Goal: Information Seeking & Learning: Compare options

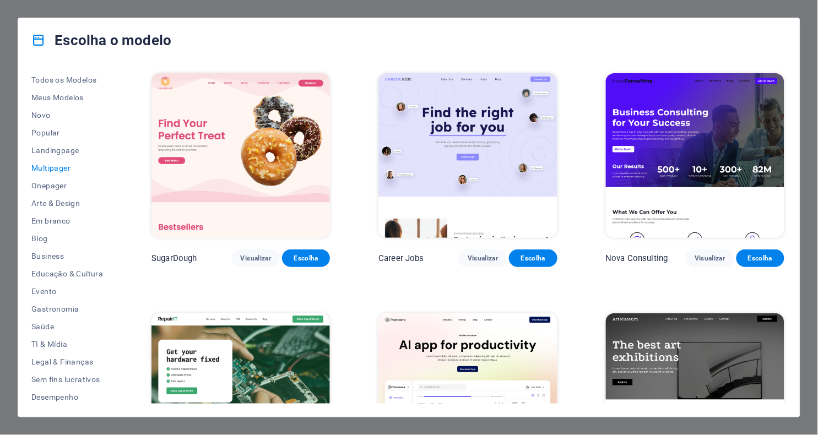
scroll to position [3043, 0]
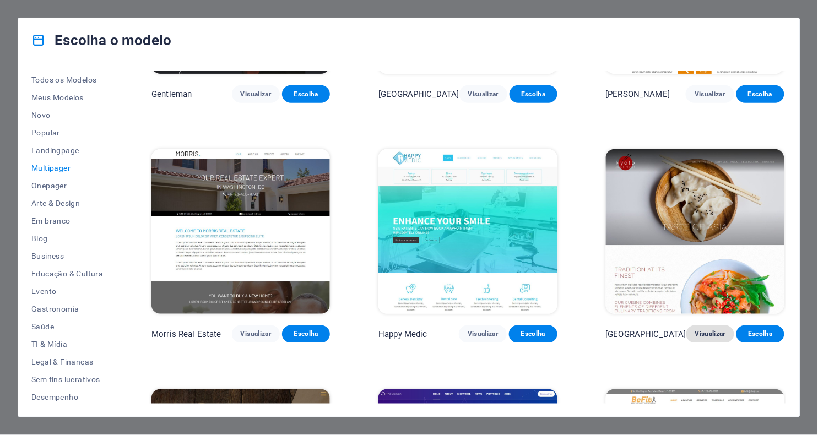
click at [710, 330] on span "Visualizar" at bounding box center [710, 334] width 30 height 9
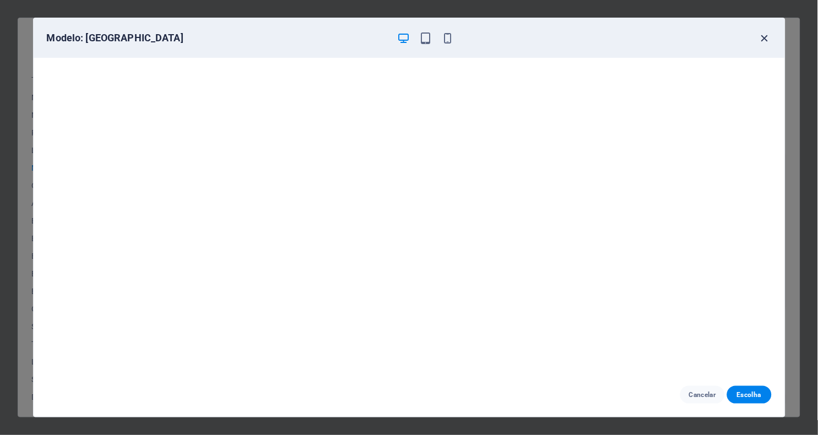
click at [760, 36] on icon "button" at bounding box center [764, 38] width 13 height 13
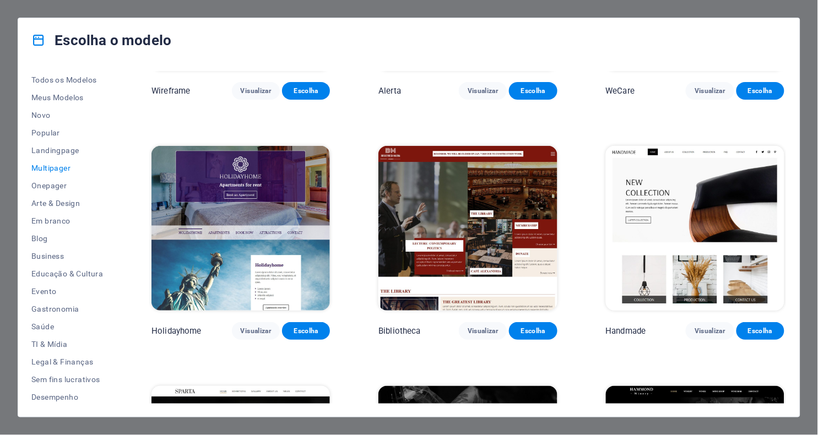
scroll to position [3772, 0]
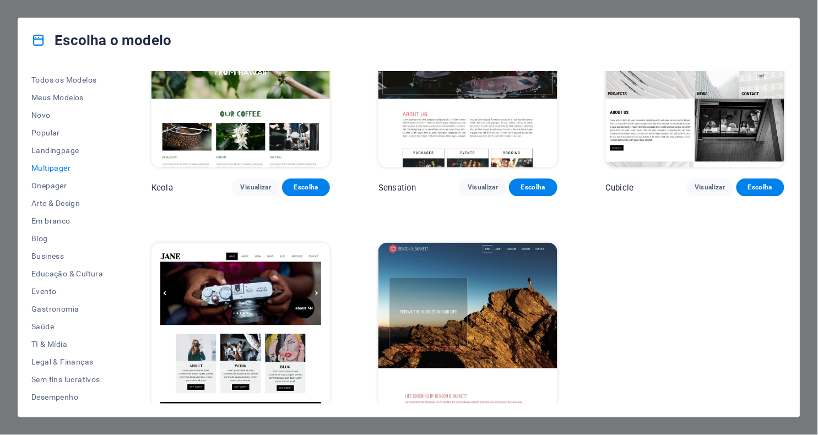
scroll to position [5113, 0]
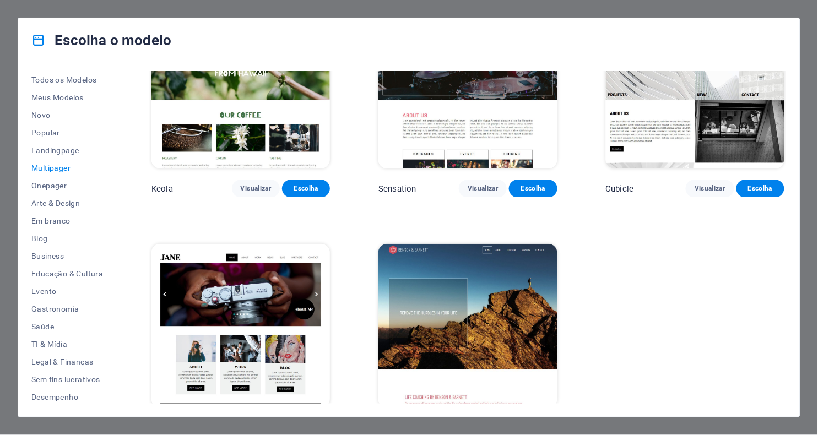
click at [256, 424] on span "Visualizar" at bounding box center [256, 428] width 30 height 9
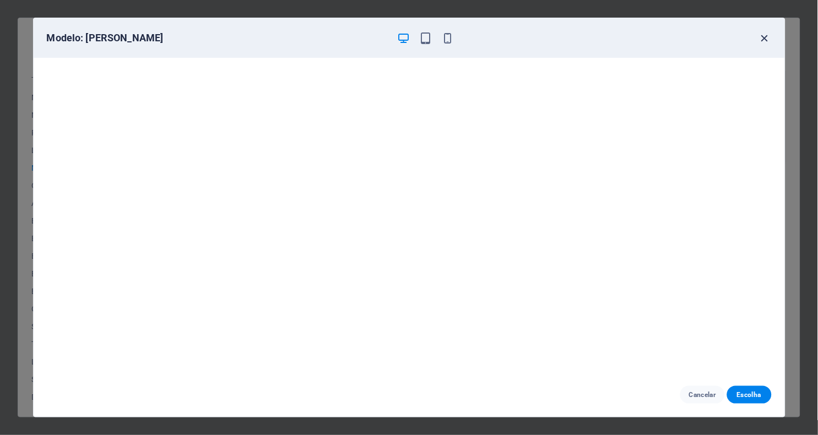
click at [763, 38] on icon "button" at bounding box center [764, 38] width 13 height 13
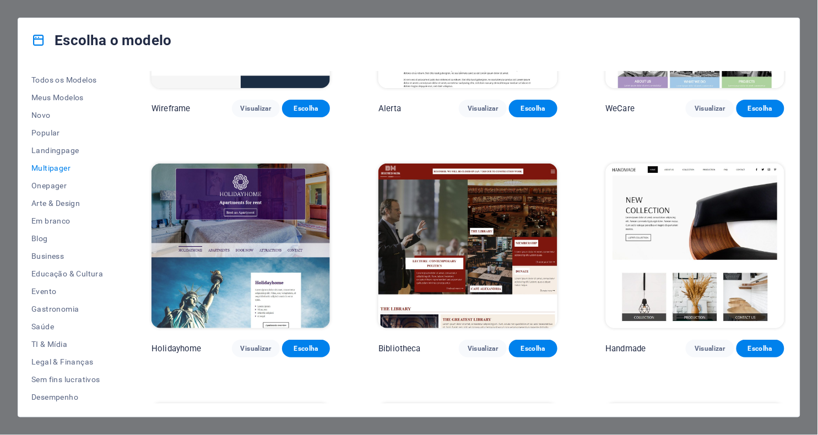
scroll to position [3742, 0]
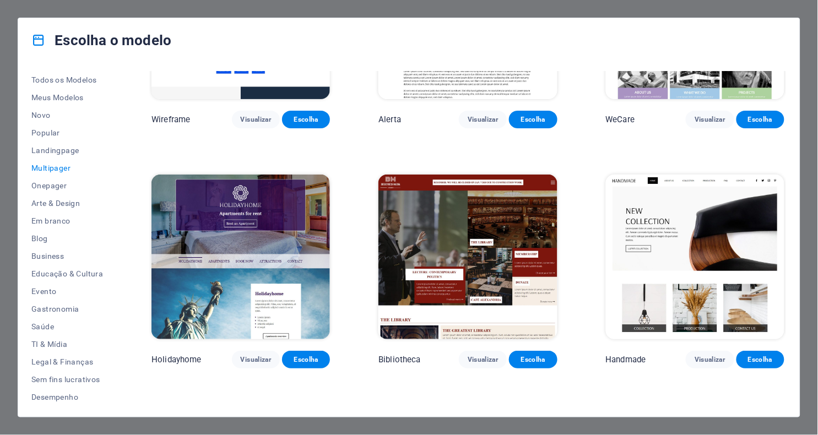
click at [688, 227] on img at bounding box center [695, 257] width 178 height 165
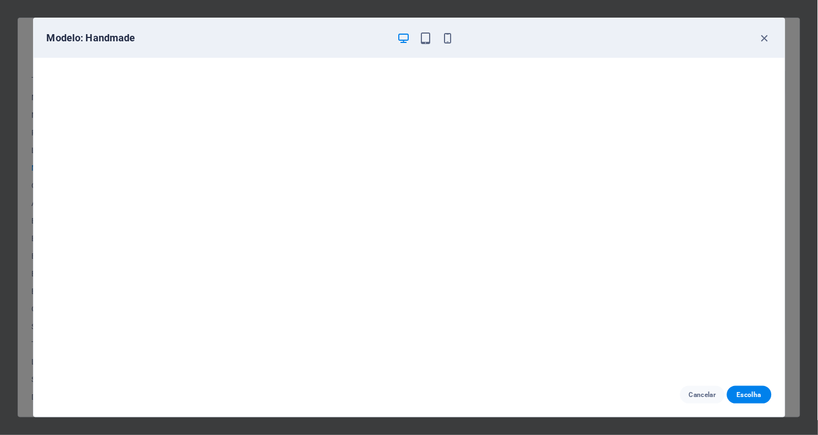
click at [768, 46] on div "Modelo: Handmade" at bounding box center [409, 38] width 751 height 40
click at [767, 34] on icon "button" at bounding box center [764, 38] width 13 height 13
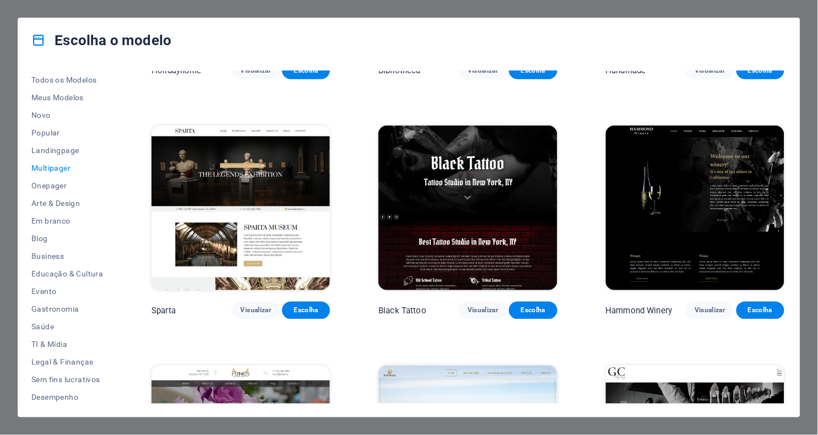
scroll to position [4047, 0]
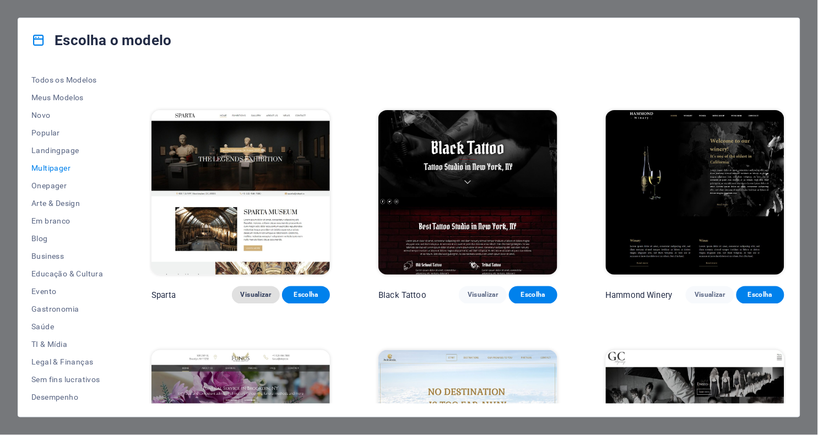
click at [248, 291] on span "Visualizar" at bounding box center [256, 295] width 30 height 9
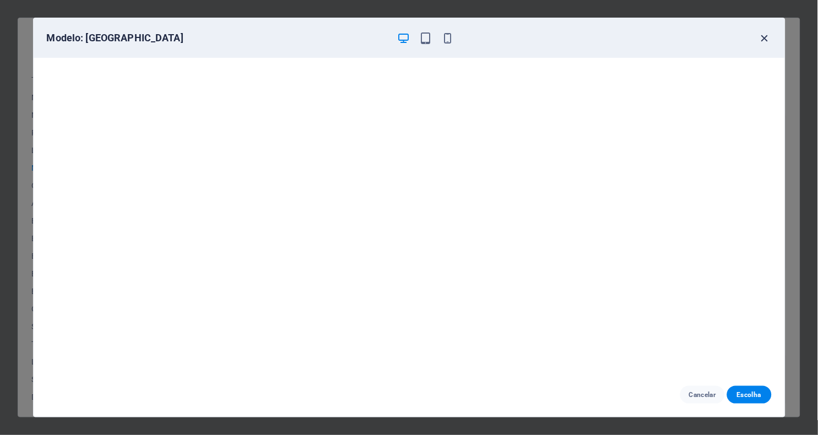
click at [764, 40] on icon "button" at bounding box center [764, 38] width 13 height 13
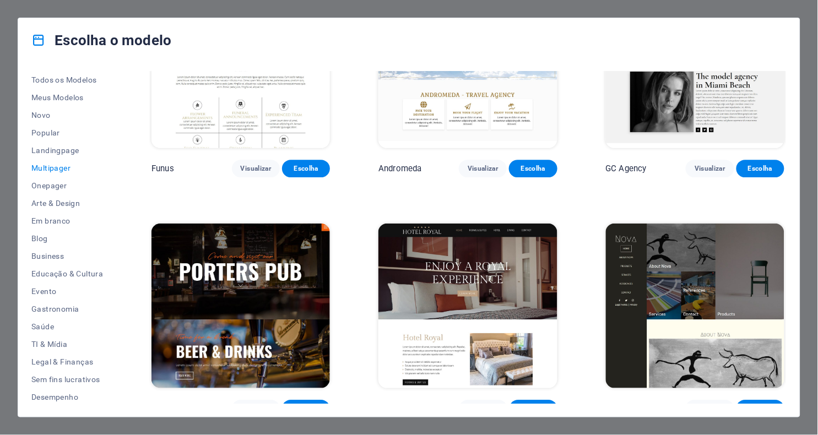
scroll to position [4414, 0]
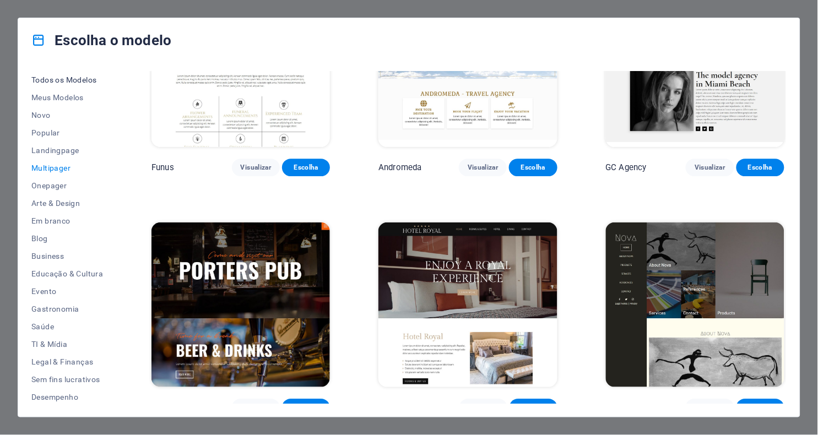
click at [78, 79] on span "Todos os Modelos" at bounding box center [67, 79] width 72 height 9
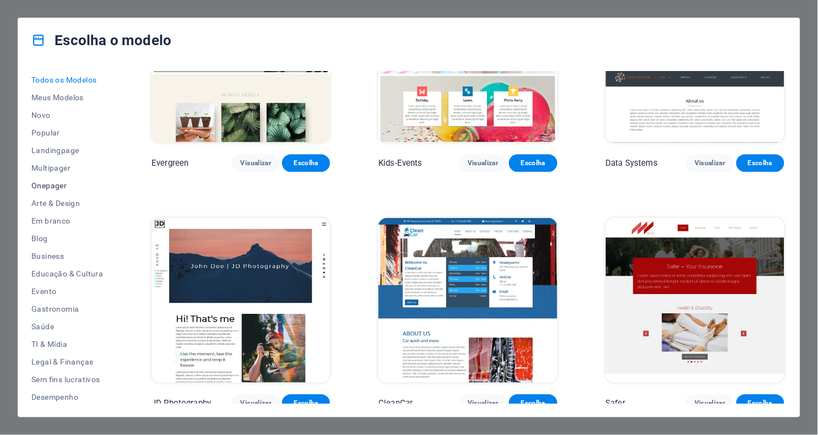
click at [57, 187] on span "Onepager" at bounding box center [67, 185] width 72 height 9
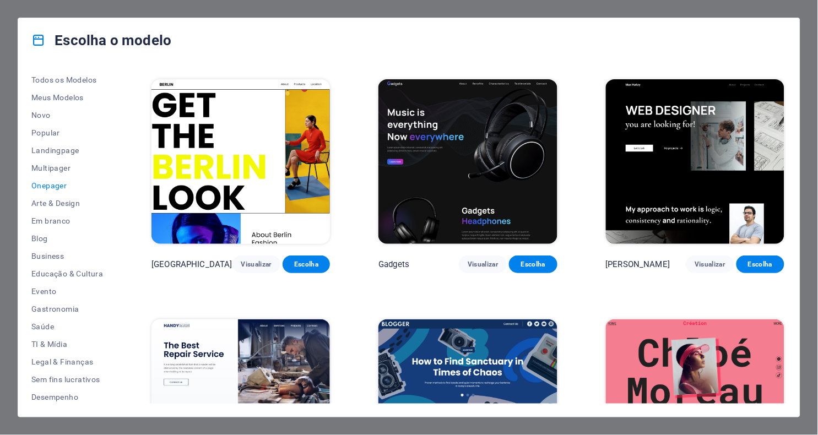
scroll to position [956, 0]
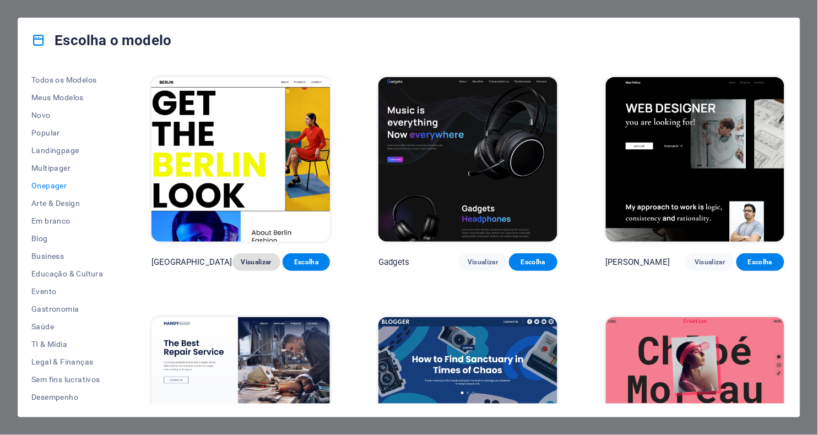
click at [254, 258] on span "Visualizar" at bounding box center [256, 262] width 30 height 9
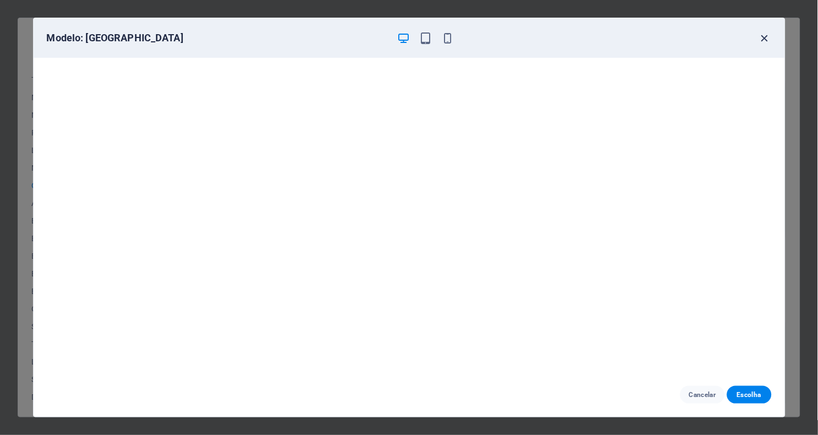
click at [764, 39] on icon "button" at bounding box center [764, 38] width 13 height 13
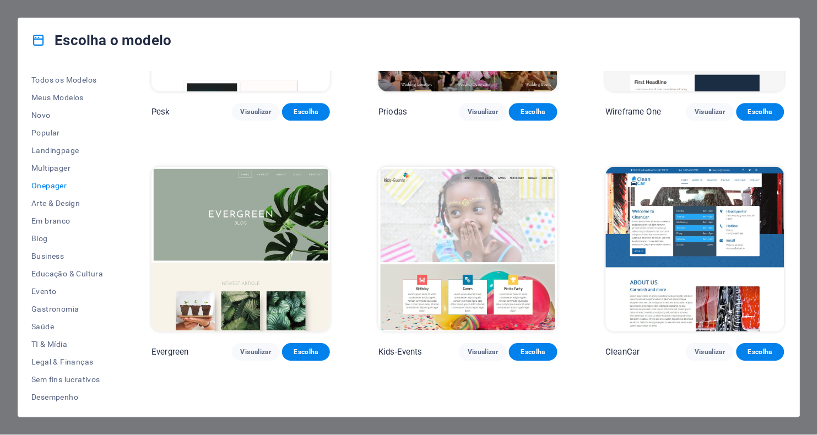
scroll to position [1605, 0]
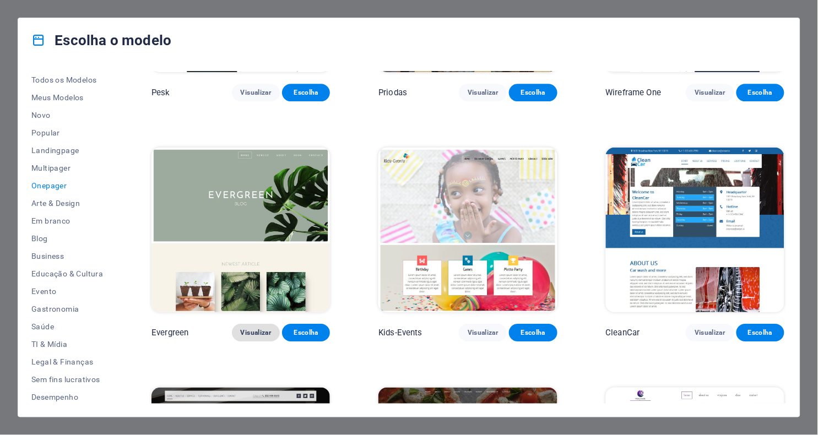
click at [259, 328] on span "Visualizar" at bounding box center [256, 332] width 30 height 9
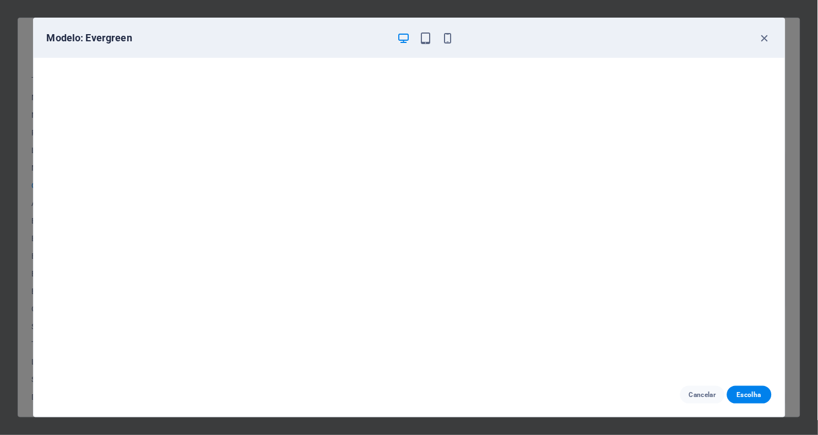
click at [768, 30] on div "Modelo: Evergreen" at bounding box center [409, 38] width 751 height 40
click at [765, 32] on icon "button" at bounding box center [764, 38] width 13 height 13
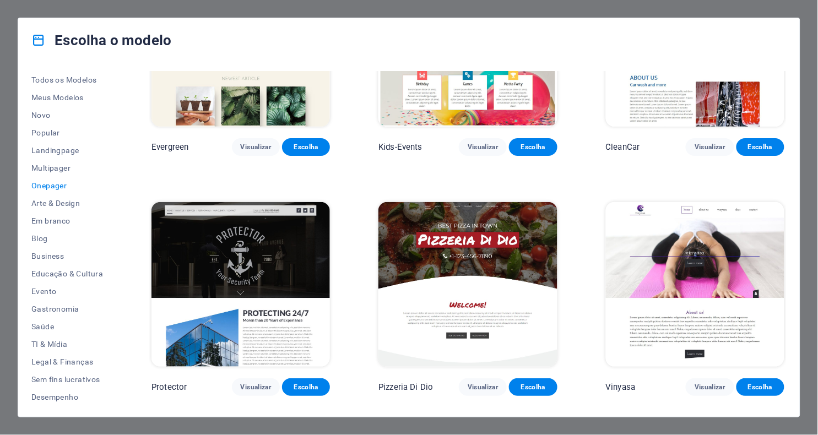
scroll to position [1793, 0]
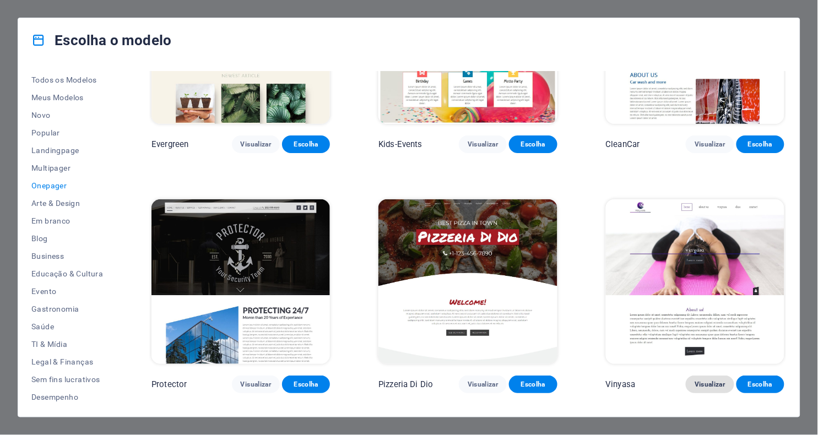
click at [700, 380] on span "Visualizar" at bounding box center [709, 384] width 30 height 9
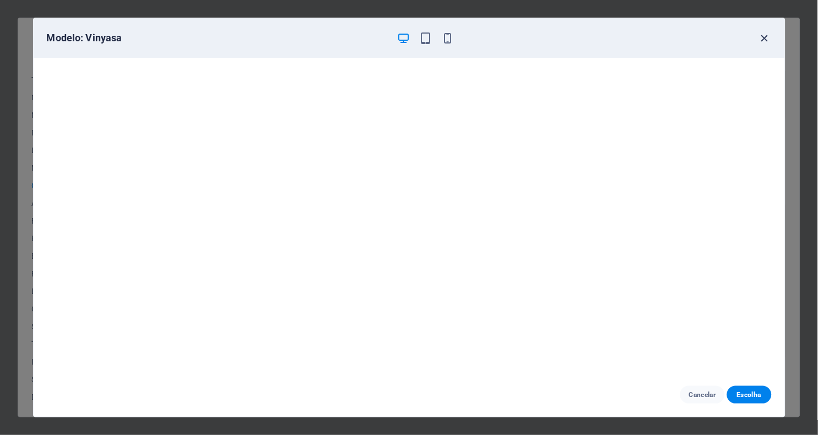
click at [767, 35] on icon "button" at bounding box center [764, 38] width 13 height 13
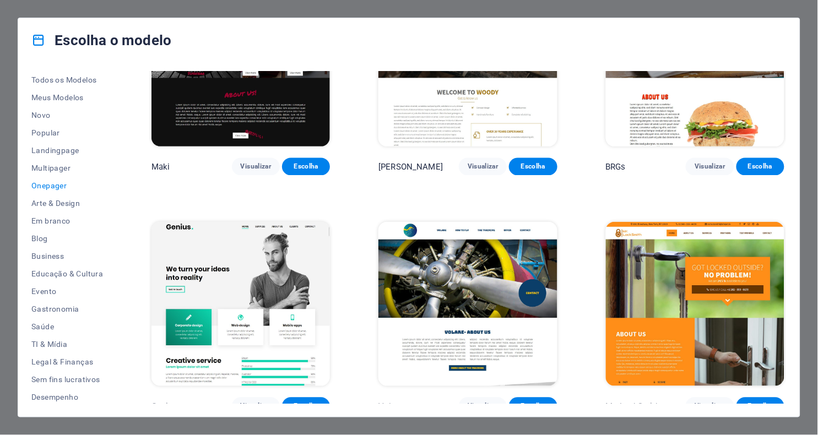
scroll to position [2289, 0]
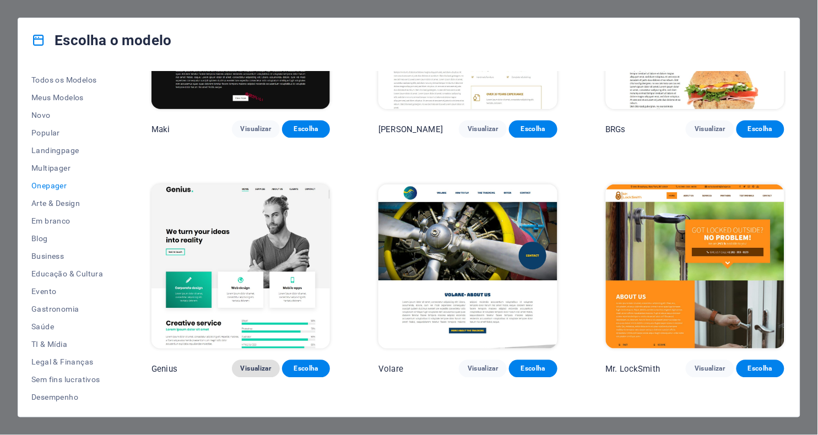
click at [249, 365] on span "Visualizar" at bounding box center [256, 369] width 30 height 9
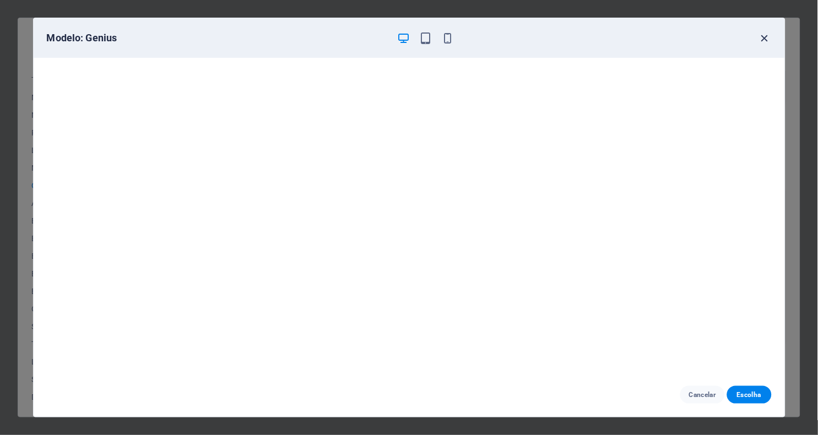
click at [763, 36] on icon "button" at bounding box center [764, 38] width 13 height 13
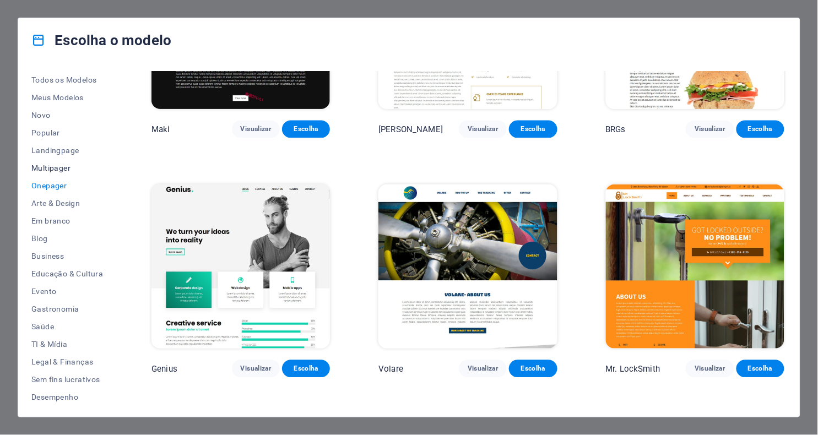
click at [62, 166] on span "Multipager" at bounding box center [67, 168] width 72 height 9
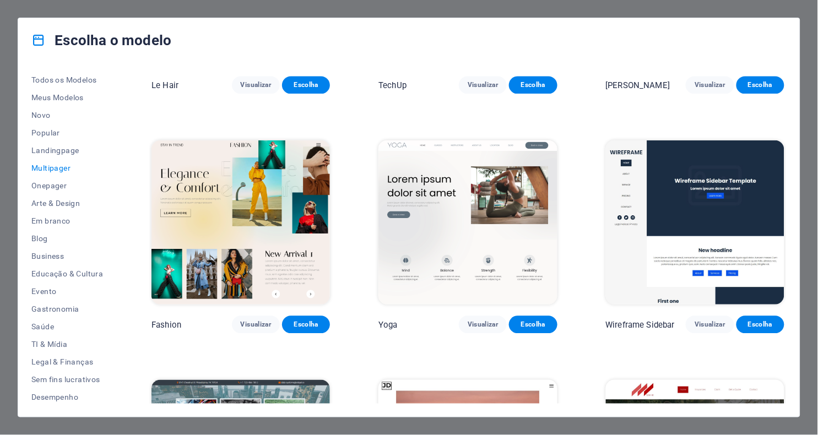
scroll to position [2357, 0]
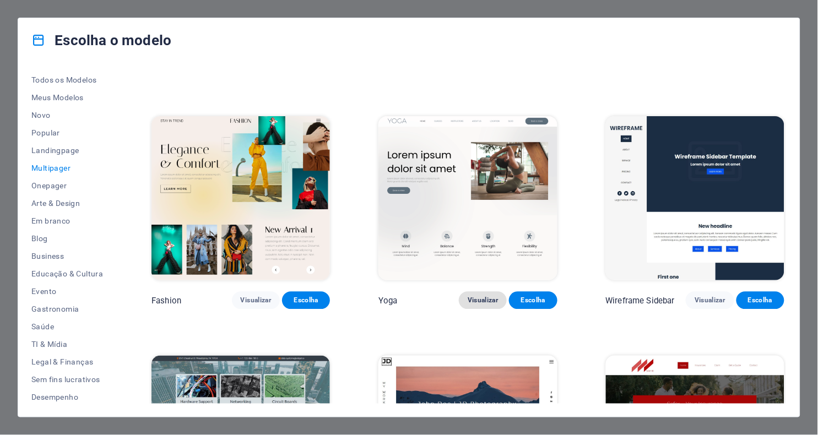
click at [475, 296] on span "Visualizar" at bounding box center [483, 300] width 30 height 9
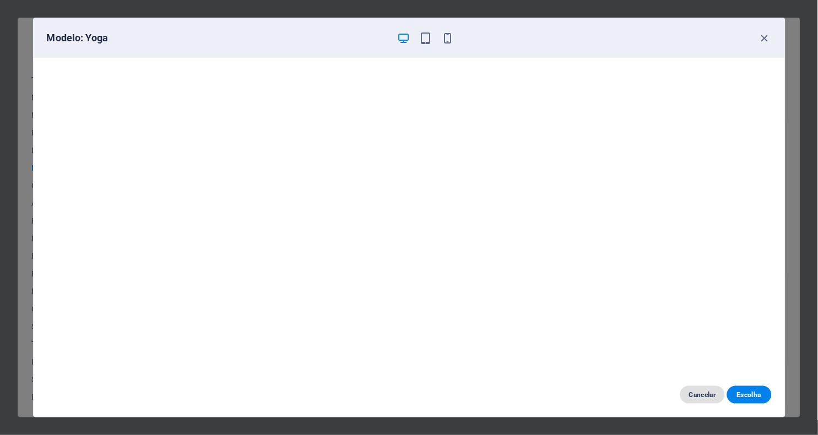
click at [689, 396] on span "Cancelar" at bounding box center [702, 394] width 27 height 9
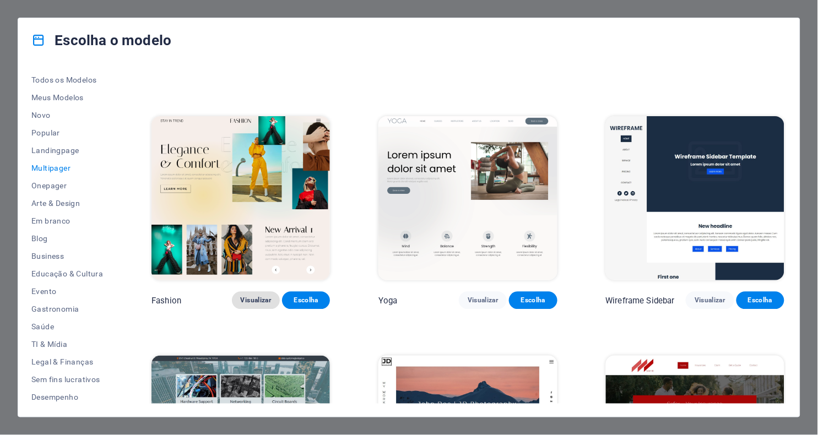
click at [257, 296] on span "Visualizar" at bounding box center [256, 300] width 30 height 9
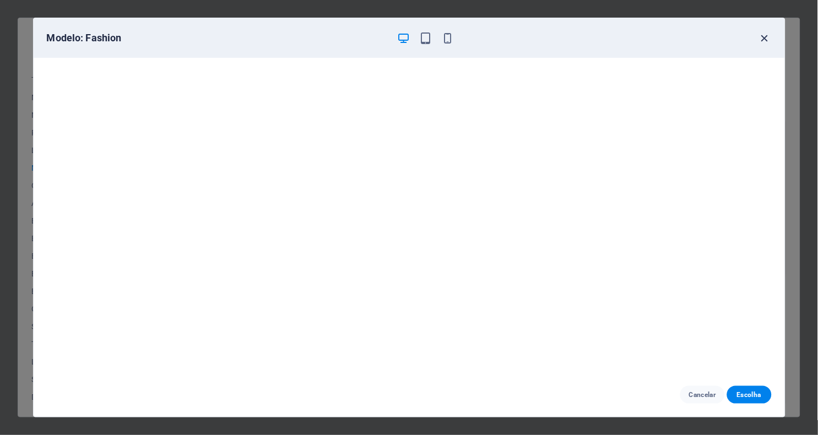
click at [763, 39] on icon "button" at bounding box center [764, 38] width 13 height 13
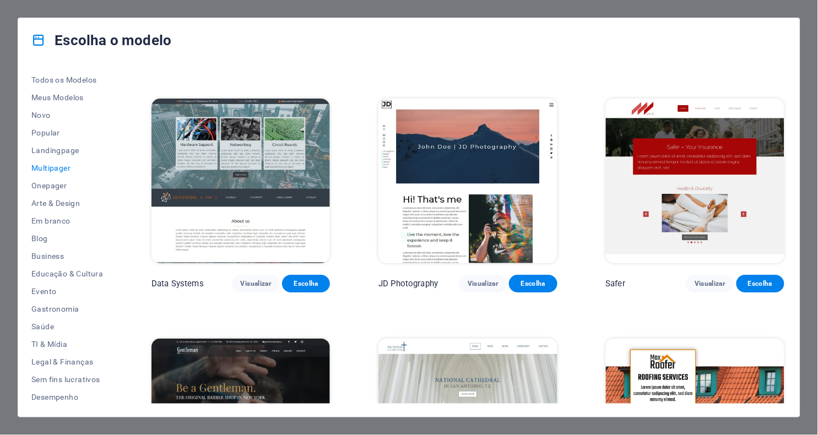
scroll to position [2615, 0]
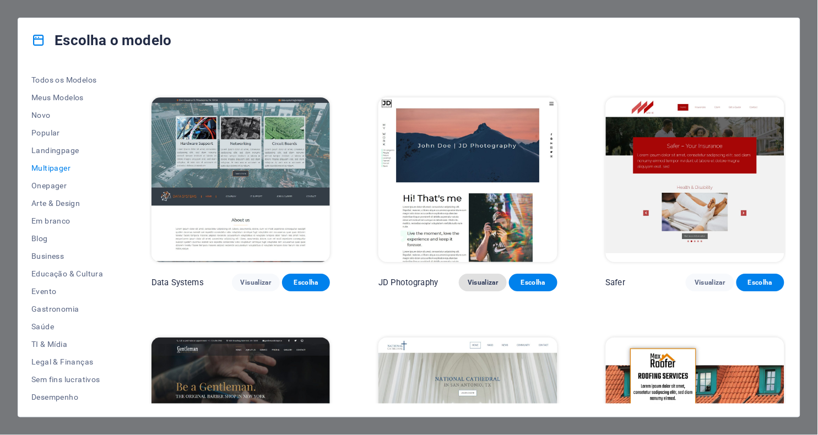
click at [479, 278] on span "Visualizar" at bounding box center [483, 282] width 30 height 9
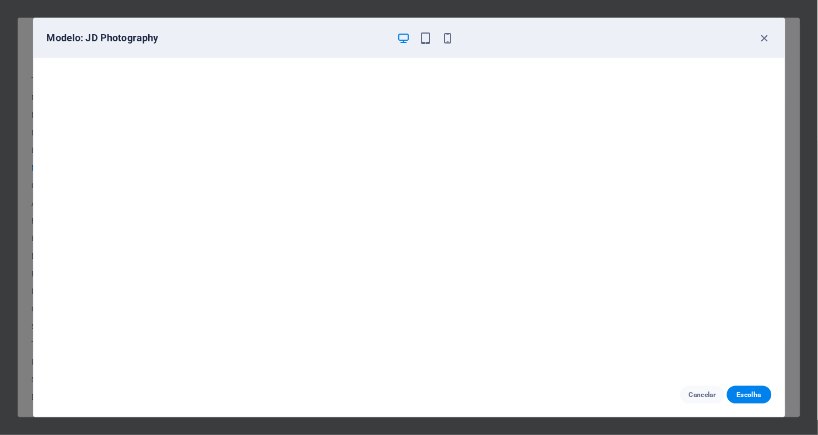
scroll to position [0, 0]
click at [769, 34] on icon "button" at bounding box center [764, 38] width 13 height 13
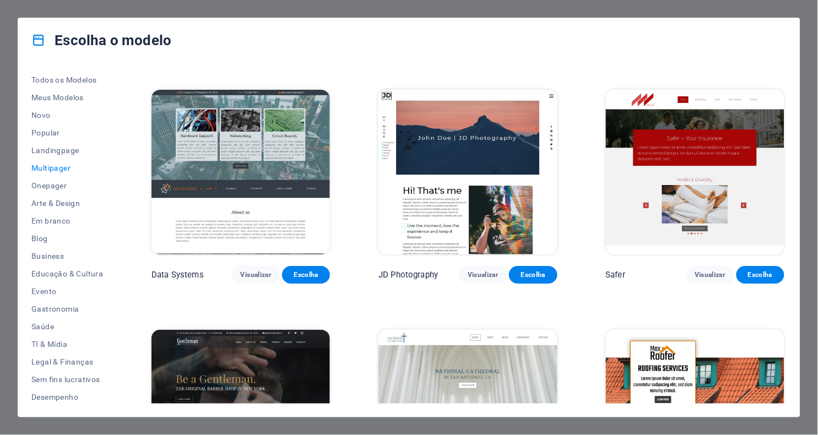
scroll to position [2614, 0]
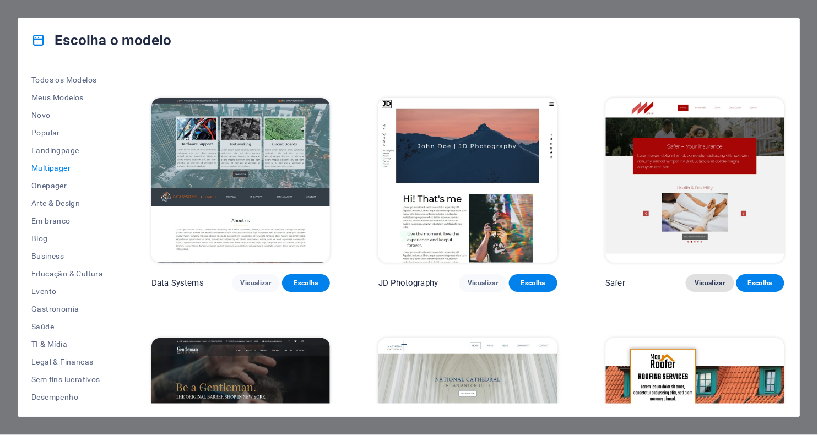
click at [699, 279] on span "Visualizar" at bounding box center [709, 283] width 30 height 9
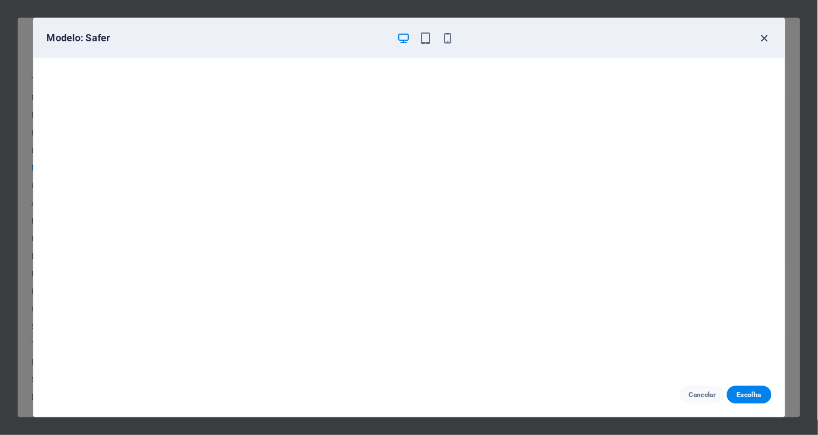
click at [765, 41] on icon "button" at bounding box center [764, 38] width 13 height 13
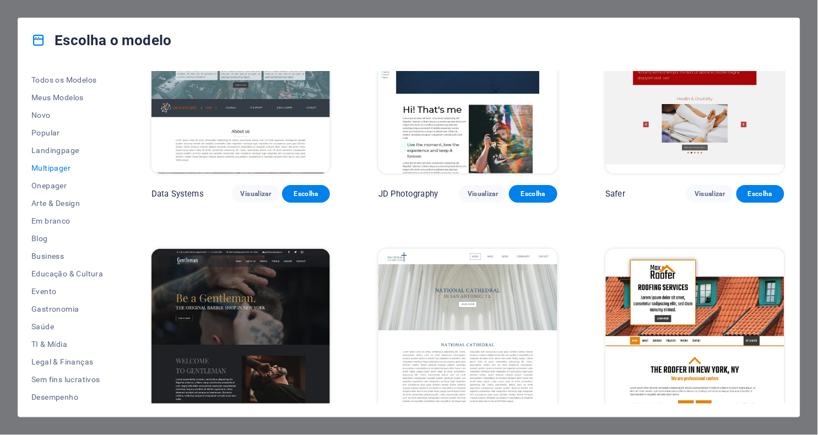
scroll to position [2741, 0]
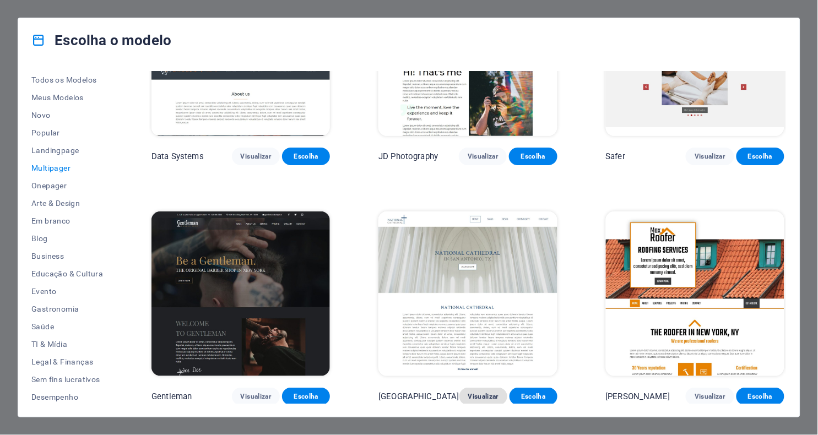
click at [477, 392] on span "Visualizar" at bounding box center [483, 396] width 30 height 9
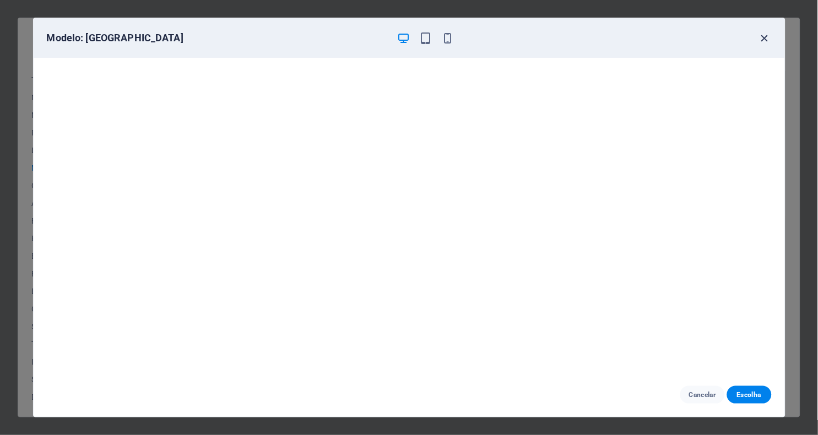
click at [764, 41] on icon "button" at bounding box center [764, 38] width 13 height 13
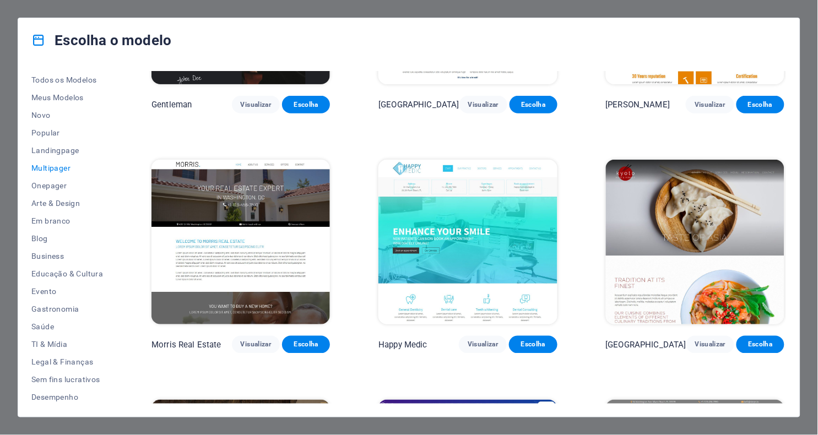
scroll to position [3040, 0]
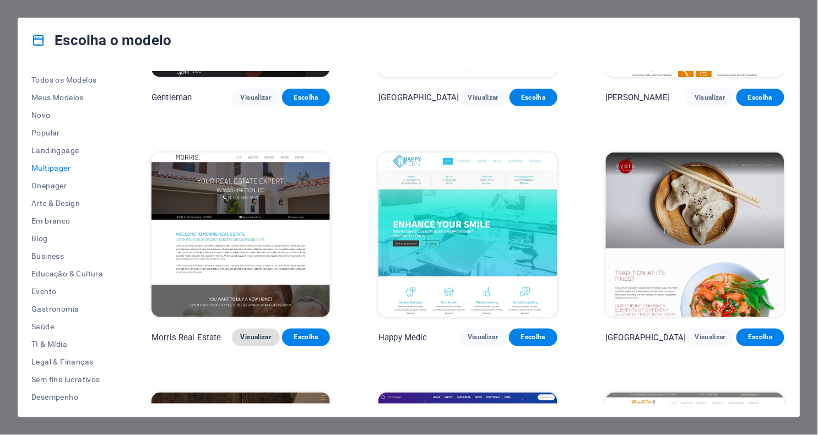
click at [266, 329] on button "Visualizar" at bounding box center [256, 338] width 48 height 18
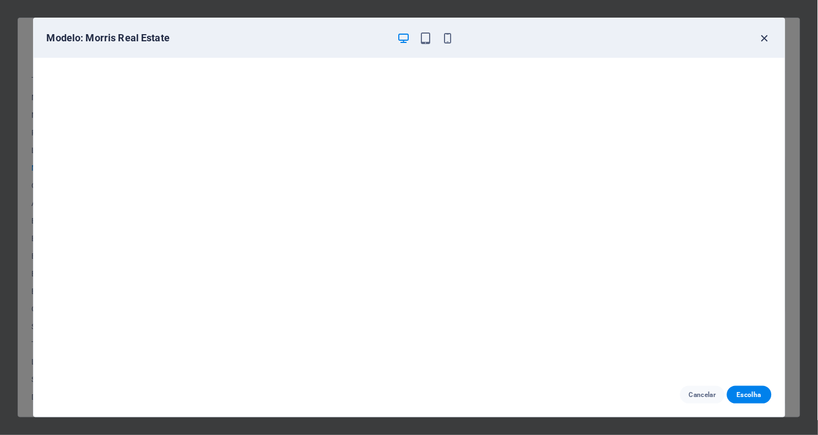
click at [763, 37] on icon "button" at bounding box center [764, 38] width 13 height 13
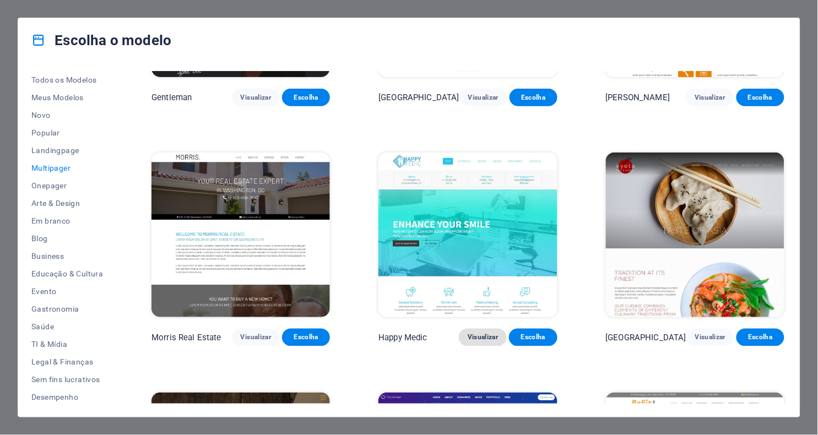
click at [478, 333] on span "Visualizar" at bounding box center [483, 337] width 30 height 9
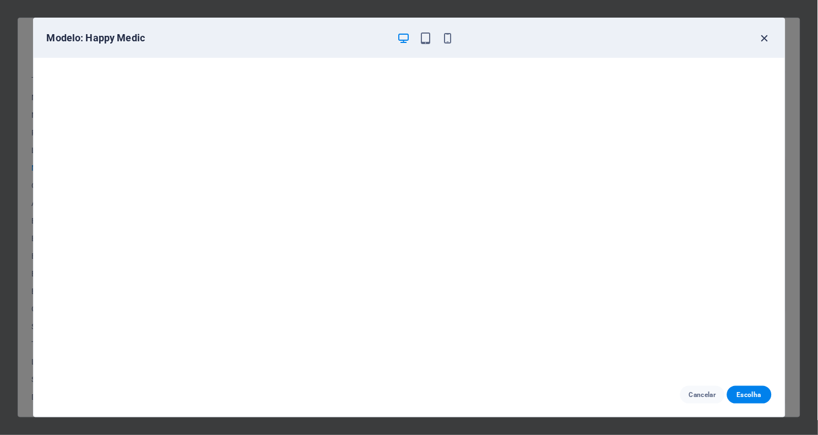
click at [765, 35] on icon "button" at bounding box center [764, 38] width 13 height 13
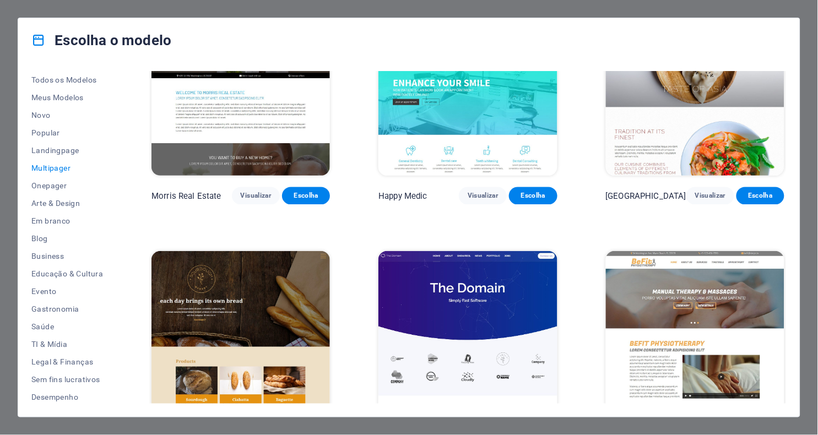
scroll to position [3227, 0]
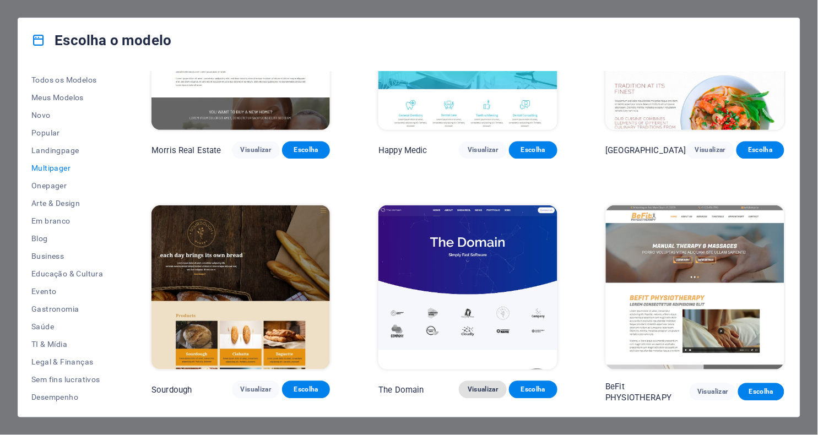
click at [482, 385] on span "Visualizar" at bounding box center [483, 389] width 30 height 9
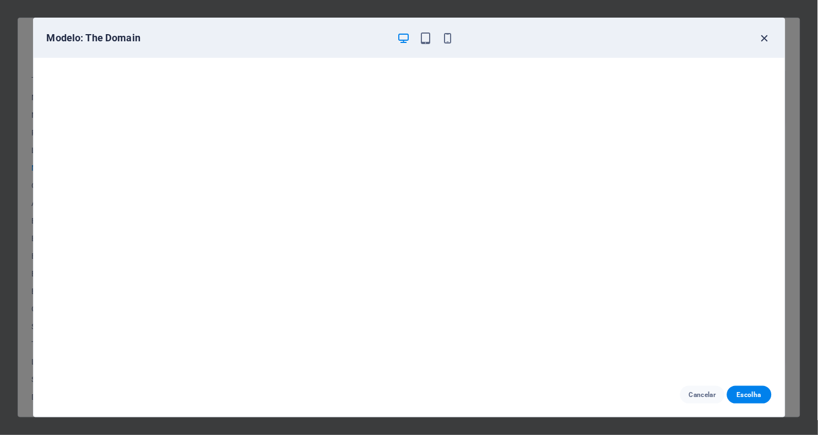
click at [762, 37] on icon "button" at bounding box center [764, 38] width 13 height 13
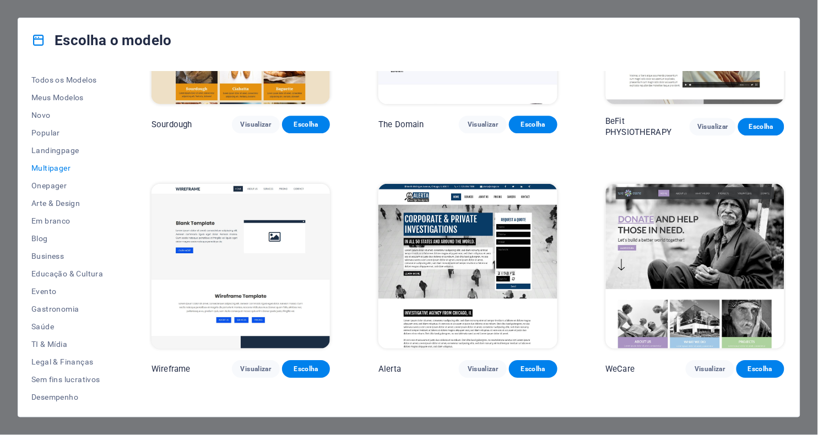
scroll to position [3495, 0]
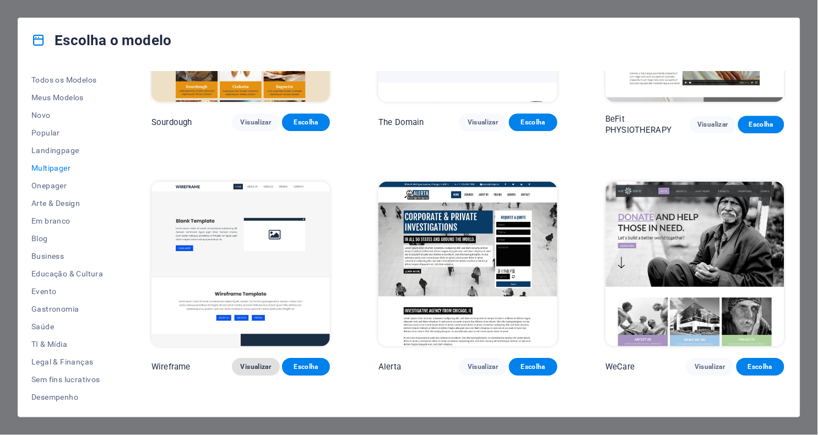
click at [266, 362] on span "Visualizar" at bounding box center [256, 366] width 30 height 9
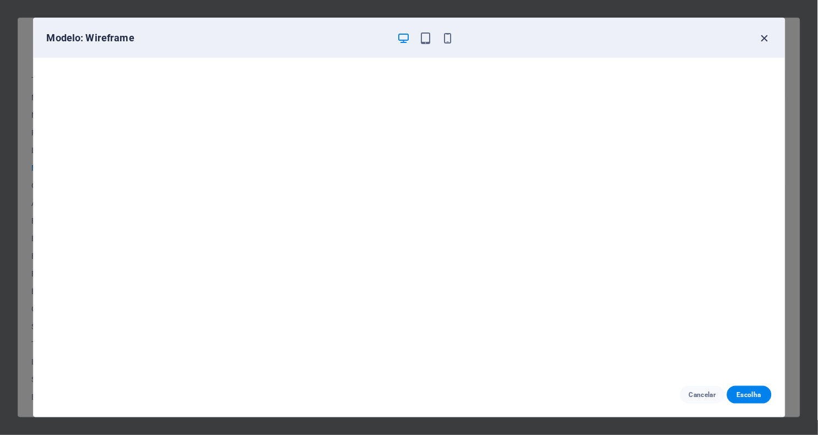
click at [763, 39] on icon "button" at bounding box center [764, 38] width 13 height 13
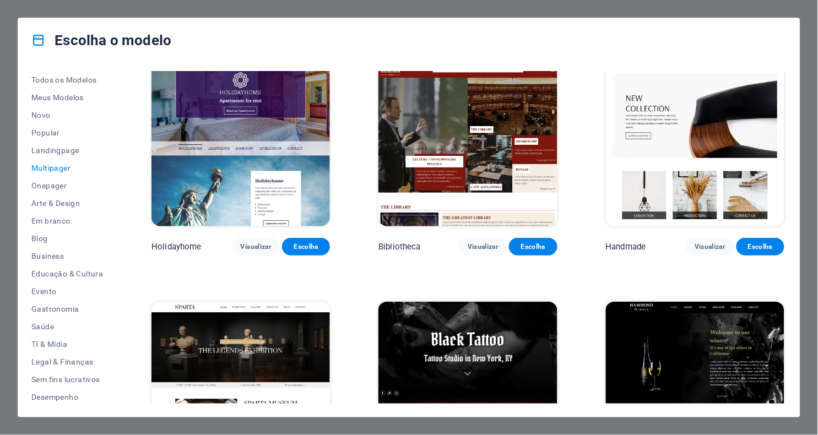
scroll to position [3883, 0]
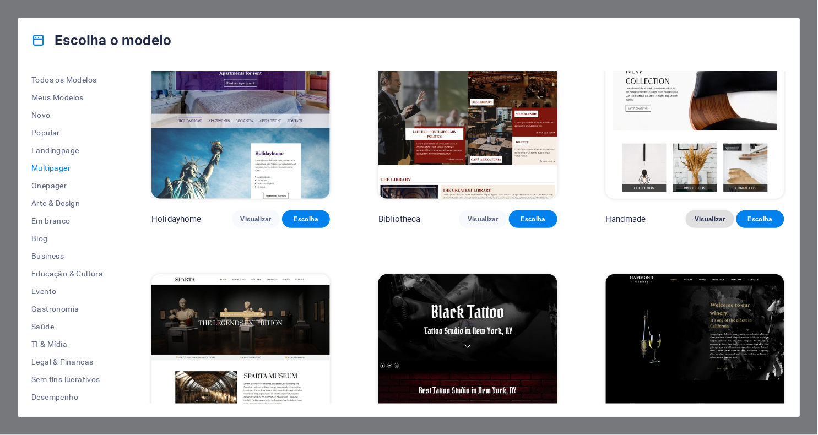
click at [709, 215] on span "Visualizar" at bounding box center [709, 219] width 30 height 9
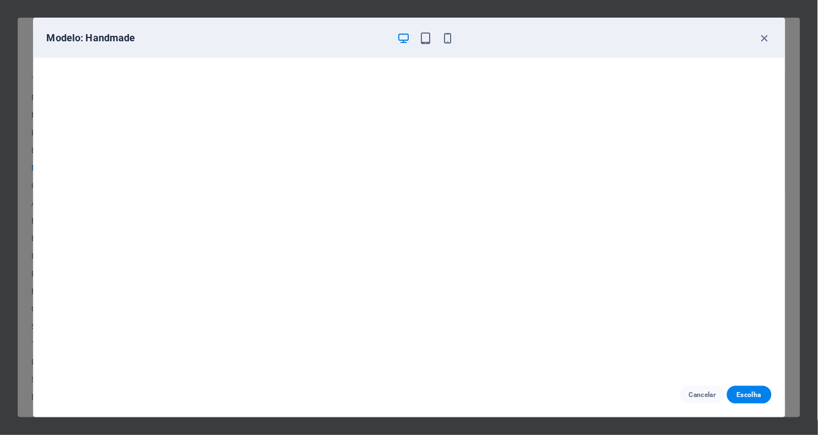
scroll to position [2, 0]
click at [760, 41] on icon "button" at bounding box center [764, 38] width 13 height 13
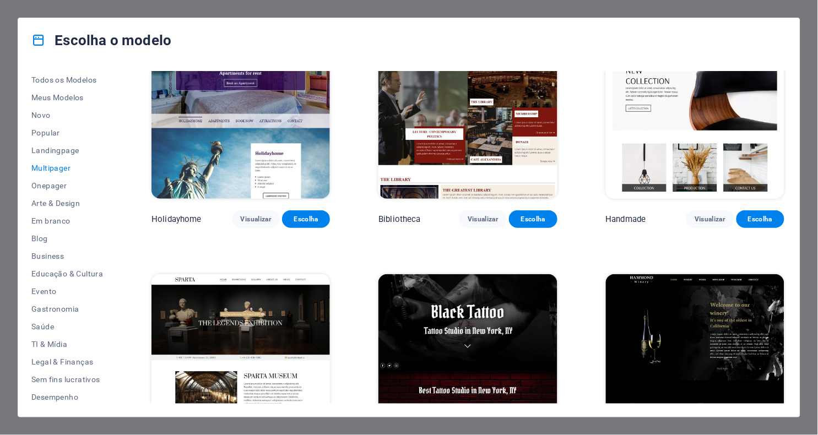
click at [761, 35] on div "Escolha o modelo" at bounding box center [408, 40] width 781 height 44
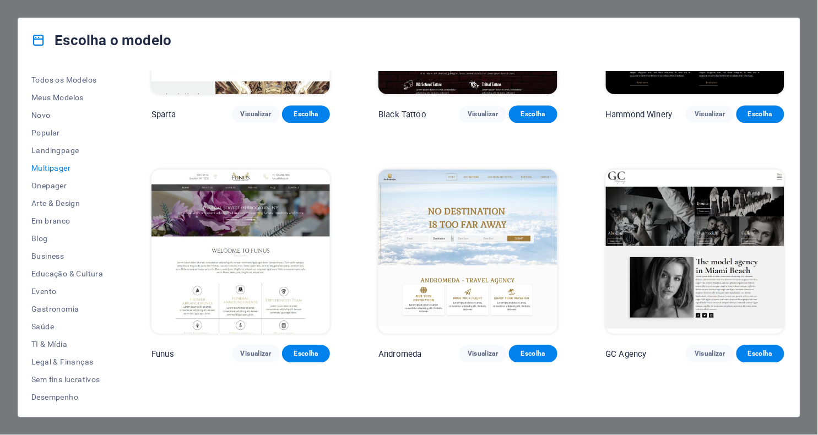
scroll to position [4233, 0]
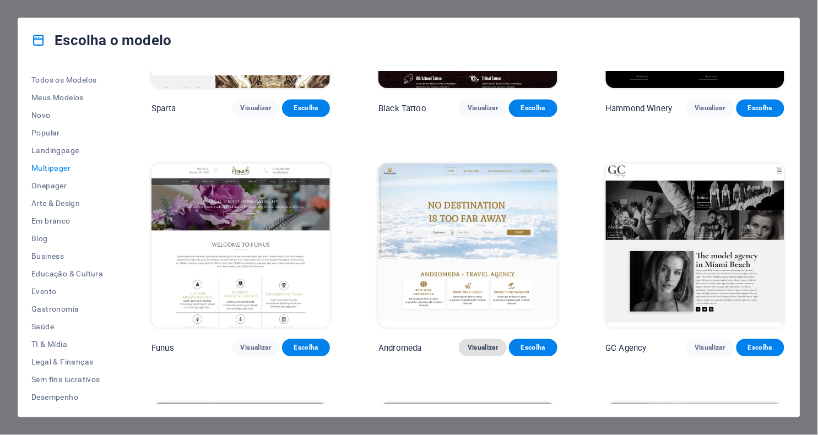
click at [470, 344] on span "Visualizar" at bounding box center [483, 348] width 30 height 9
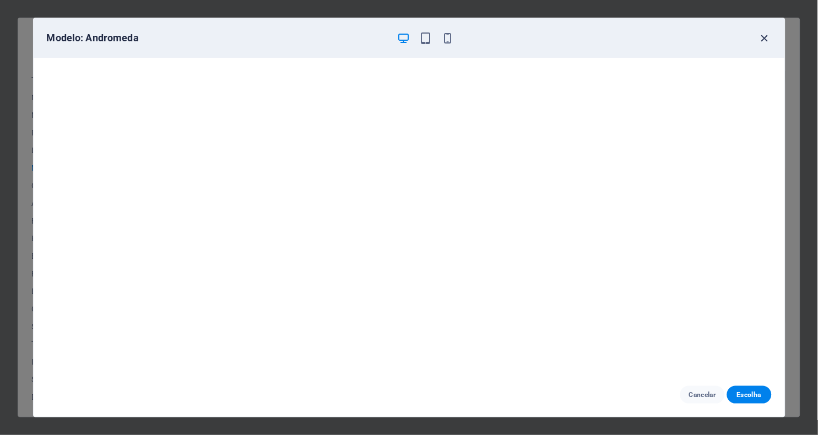
click at [767, 35] on icon "button" at bounding box center [764, 38] width 13 height 13
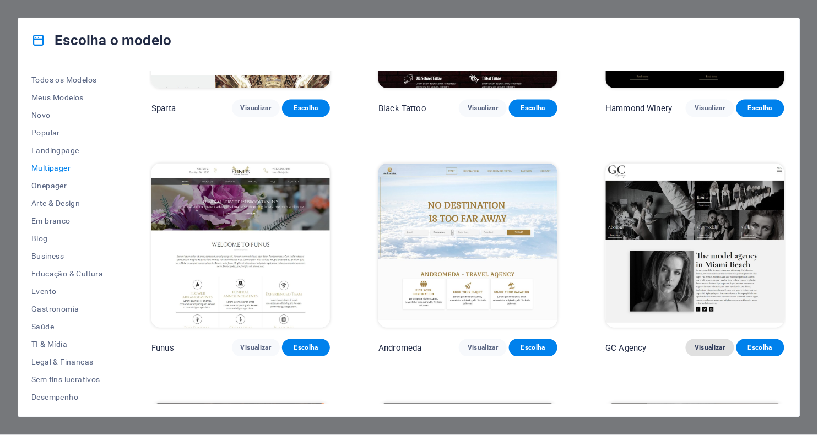
click at [711, 339] on button "Visualizar" at bounding box center [710, 348] width 48 height 18
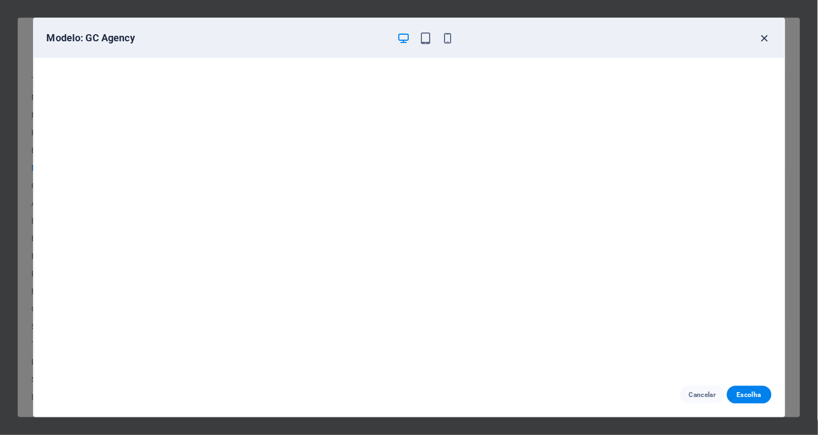
click at [765, 36] on icon "button" at bounding box center [764, 38] width 13 height 13
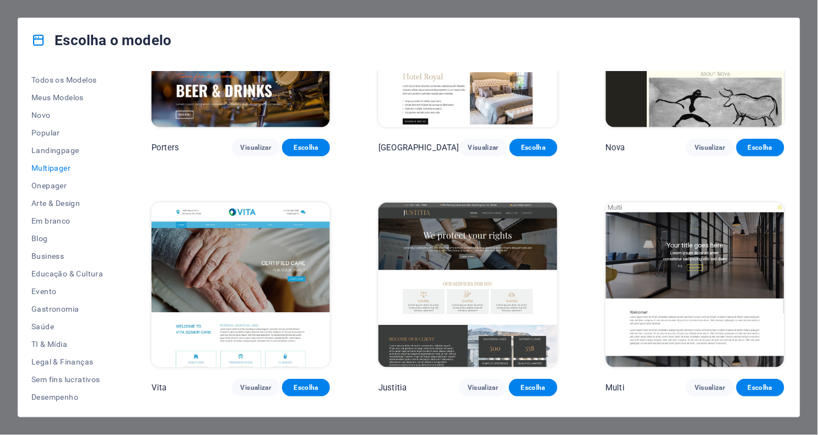
scroll to position [4703, 0]
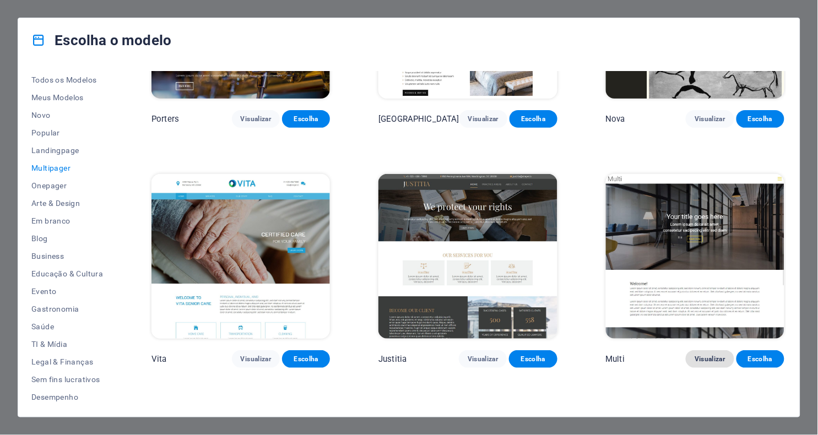
click at [699, 355] on span "Visualizar" at bounding box center [709, 359] width 30 height 9
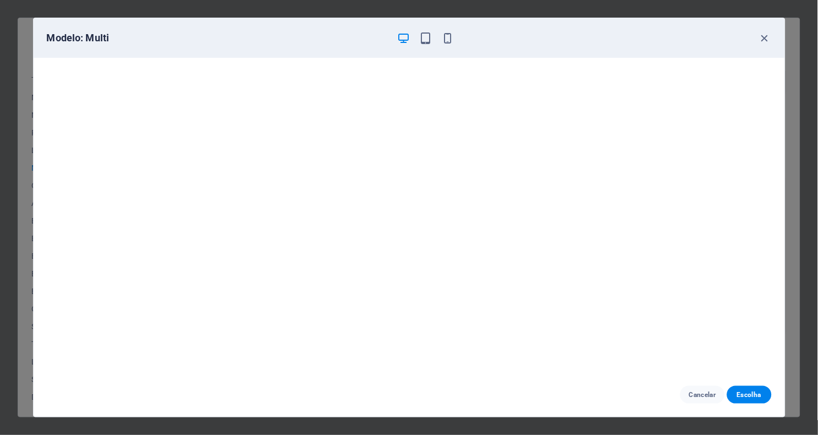
scroll to position [2, 0]
click at [769, 38] on icon "button" at bounding box center [764, 38] width 13 height 13
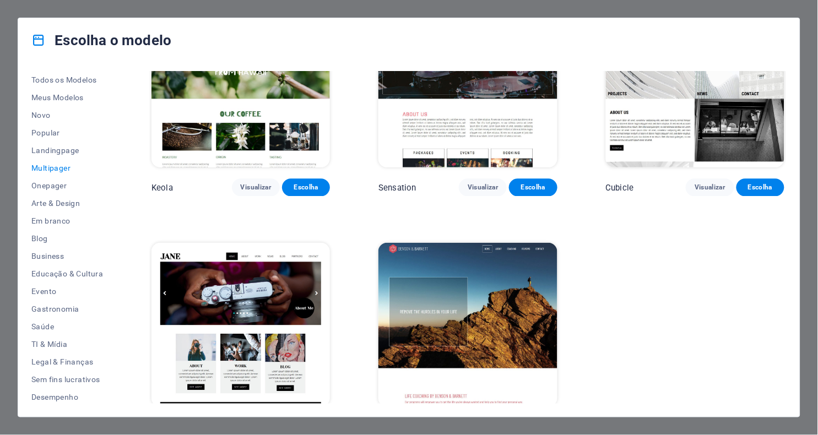
scroll to position [5113, 0]
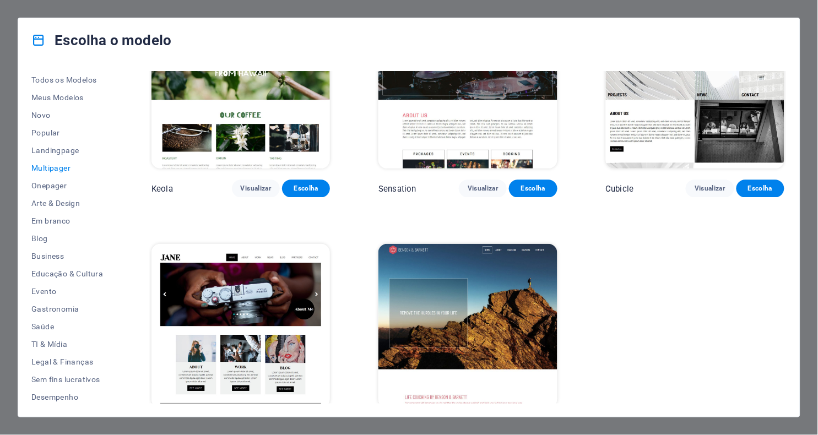
click at [252, 424] on span "Visualizar" at bounding box center [256, 428] width 30 height 9
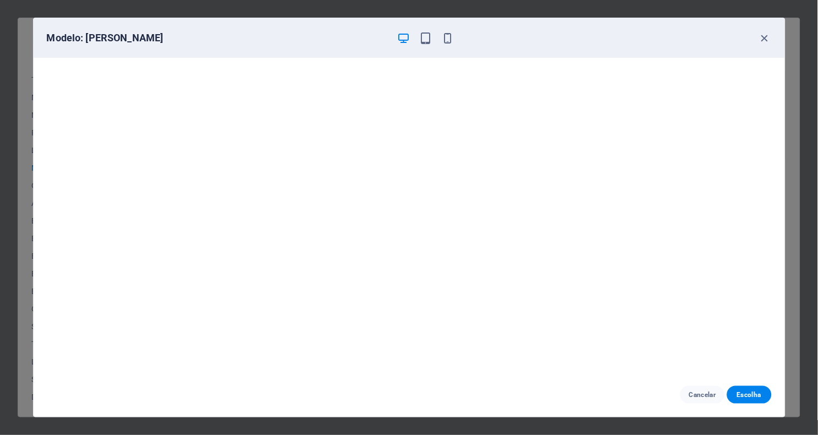
scroll to position [2, 0]
click at [766, 34] on icon "button" at bounding box center [764, 38] width 13 height 13
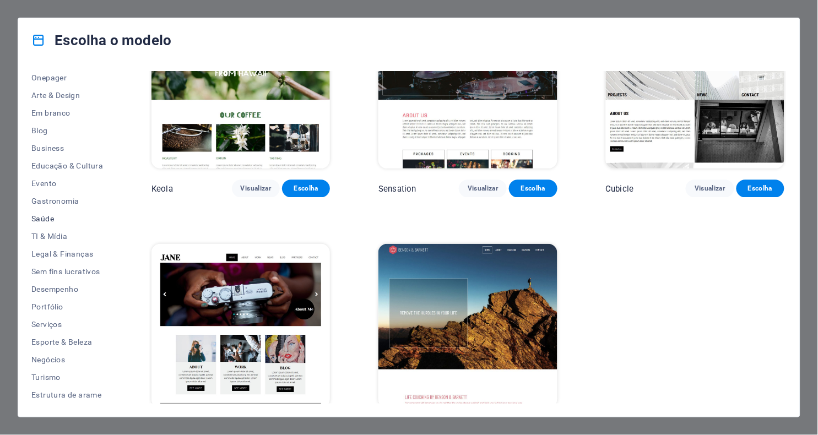
scroll to position [107, 0]
click at [51, 309] on span "Portfólio" at bounding box center [67, 307] width 72 height 9
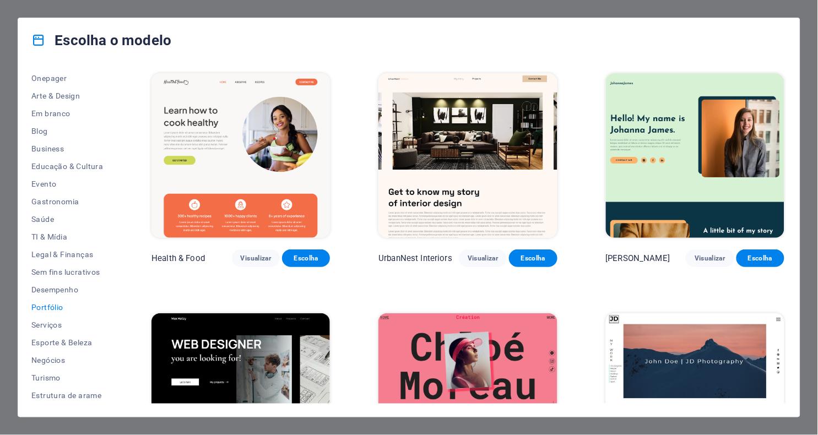
scroll to position [0, 0]
click at [719, 256] on span "Visualizar" at bounding box center [709, 258] width 30 height 9
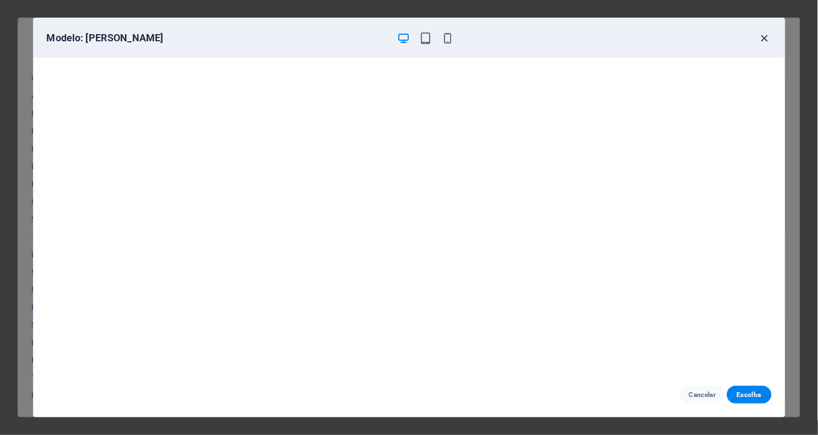
click at [759, 37] on icon "button" at bounding box center [764, 38] width 13 height 13
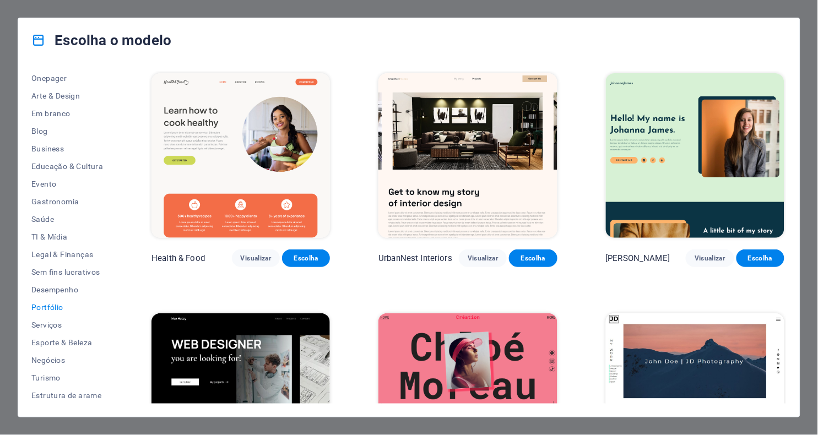
click at [479, 215] on img at bounding box center [467, 155] width 178 height 165
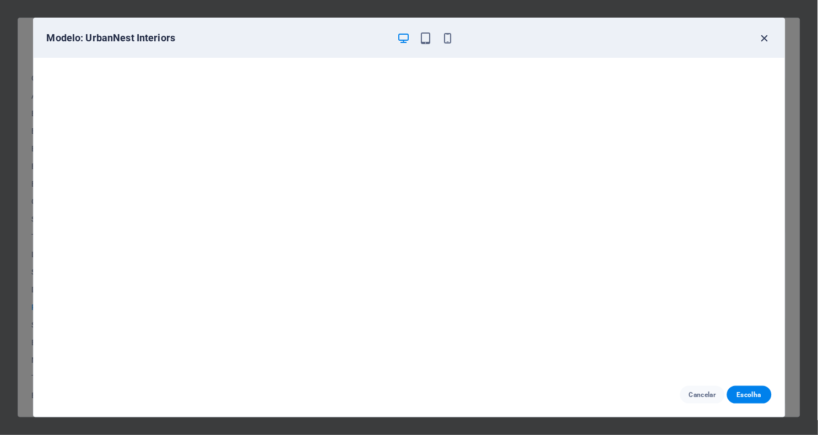
click at [763, 36] on icon "button" at bounding box center [764, 38] width 13 height 13
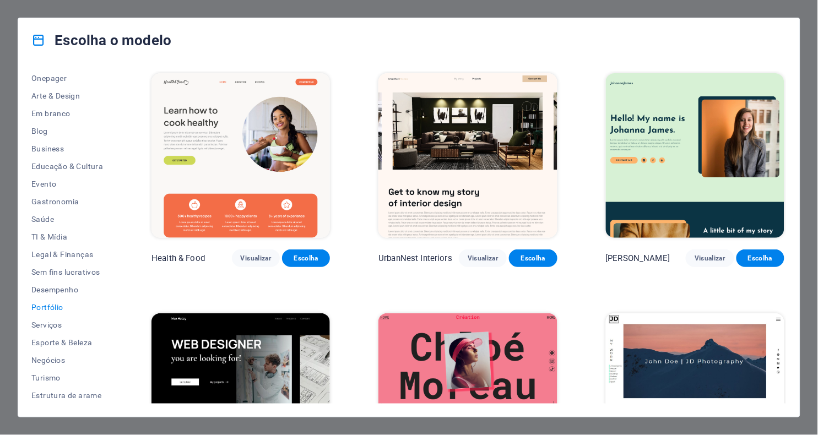
click at [245, 199] on img at bounding box center [240, 155] width 178 height 165
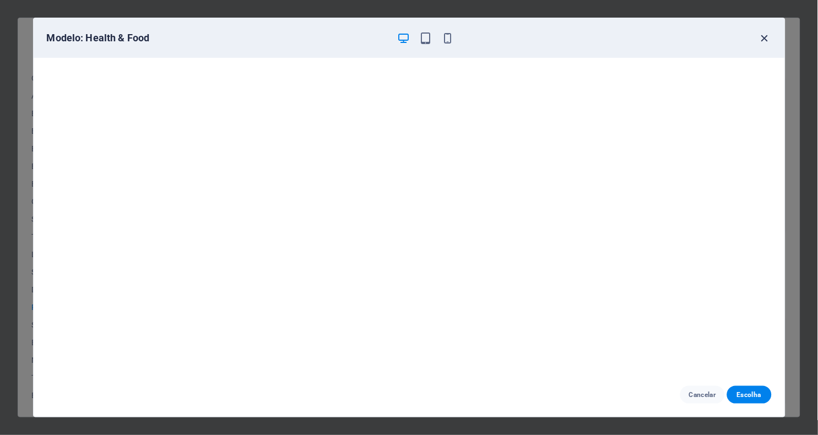
click at [764, 37] on icon "button" at bounding box center [764, 38] width 13 height 13
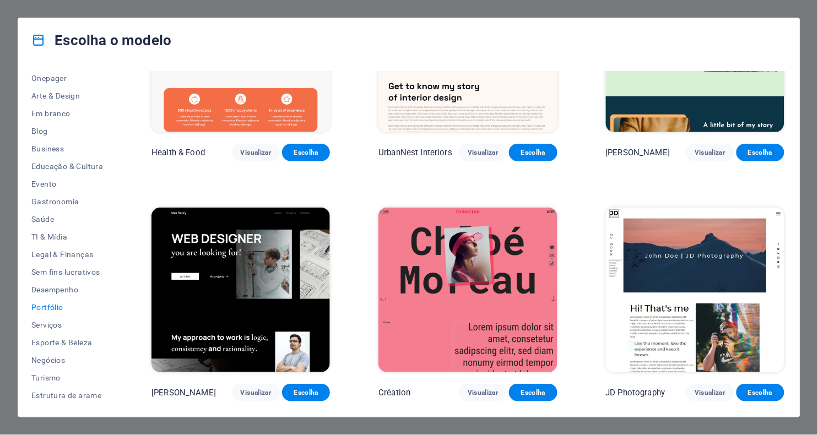
scroll to position [181, 0]
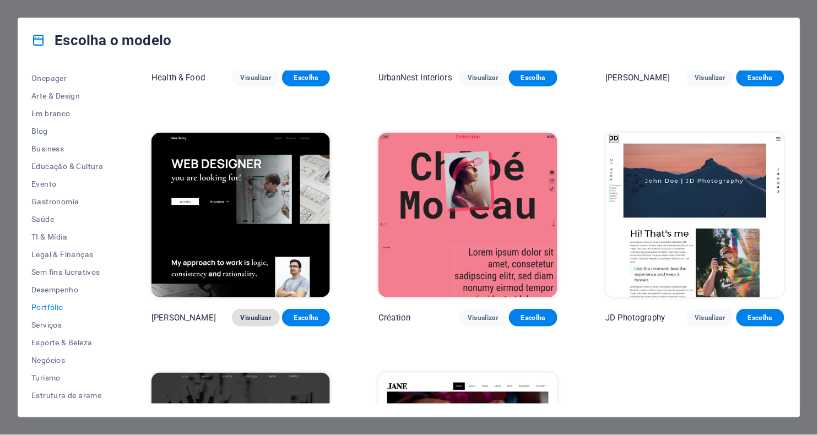
click at [258, 320] on button "Visualizar" at bounding box center [256, 318] width 48 height 18
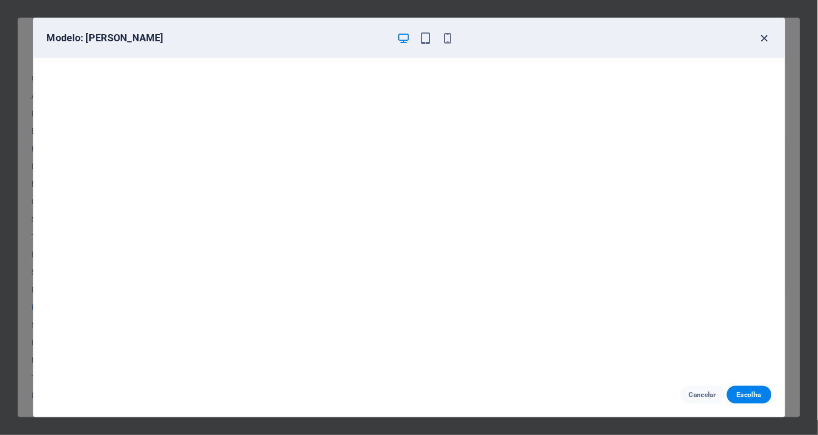
click at [770, 36] on icon "button" at bounding box center [764, 38] width 13 height 13
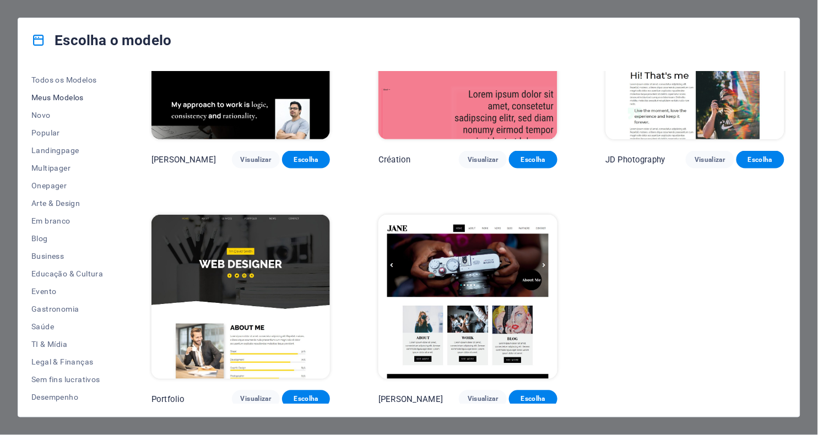
scroll to position [0, 0]
click at [41, 116] on span "Novo" at bounding box center [67, 115] width 72 height 9
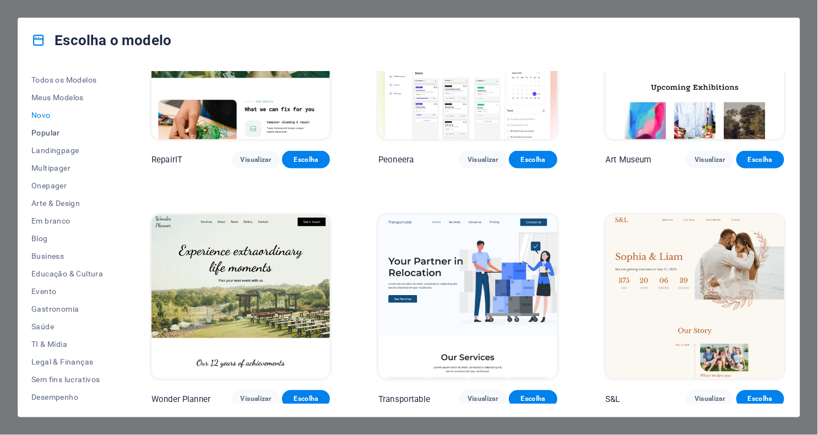
click at [48, 133] on span "Popular" at bounding box center [67, 132] width 72 height 9
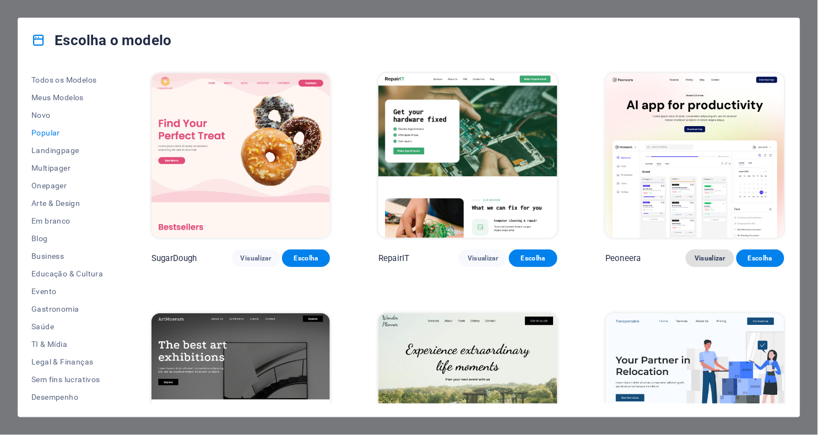
click at [703, 256] on span "Visualizar" at bounding box center [709, 258] width 30 height 9
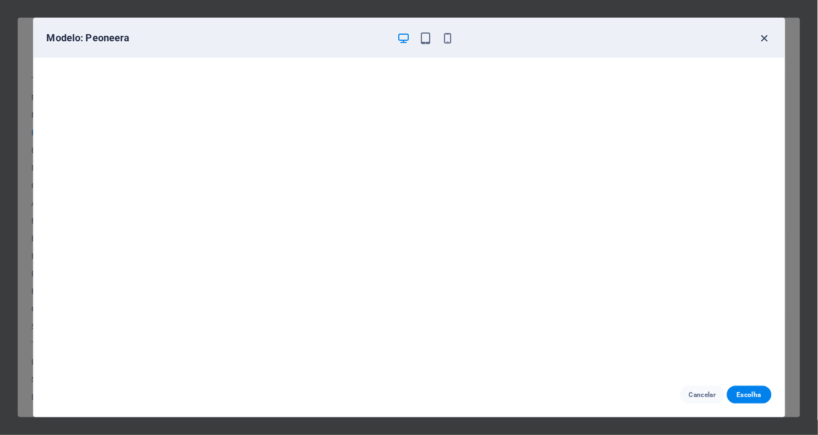
click at [762, 38] on icon "button" at bounding box center [764, 38] width 13 height 13
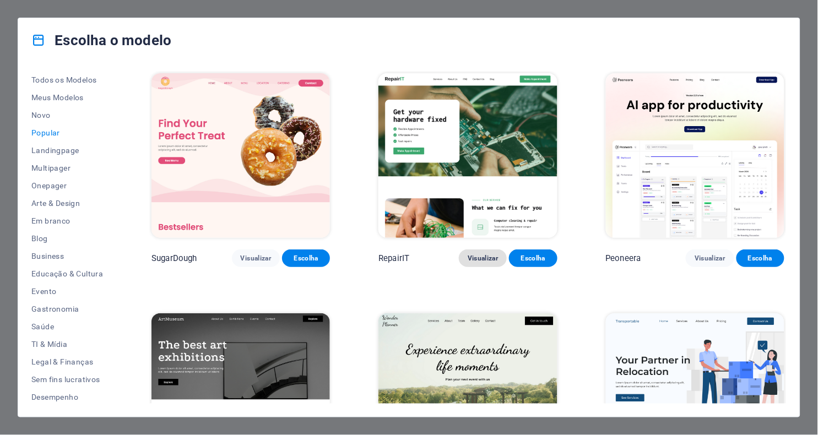
click at [468, 255] on span "Visualizar" at bounding box center [483, 258] width 30 height 9
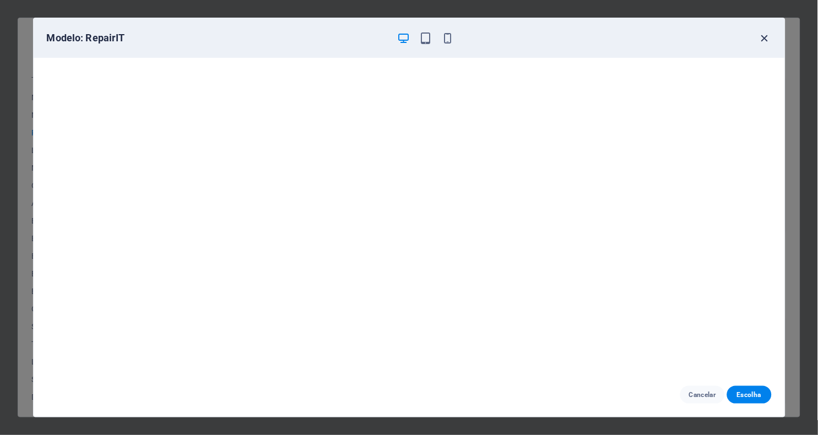
click at [768, 37] on icon "button" at bounding box center [764, 38] width 13 height 13
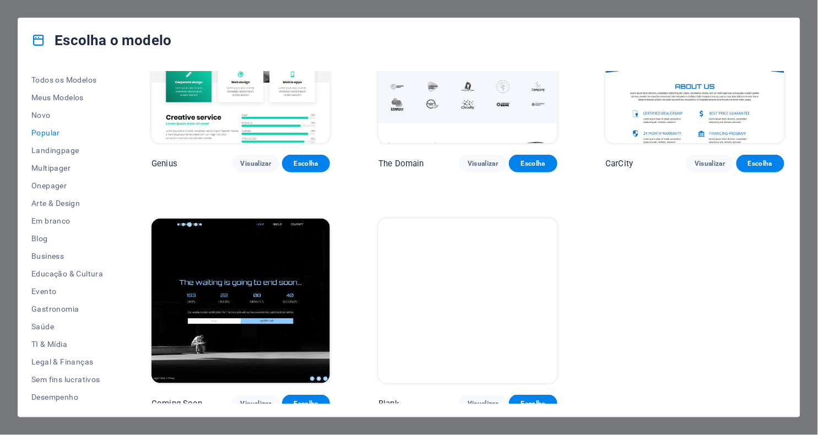
scroll to position [1054, 0]
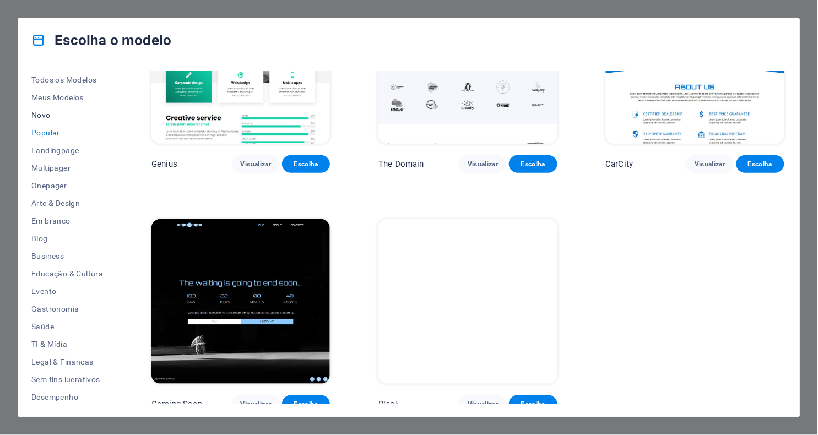
click at [51, 115] on span "Novo" at bounding box center [67, 115] width 72 height 9
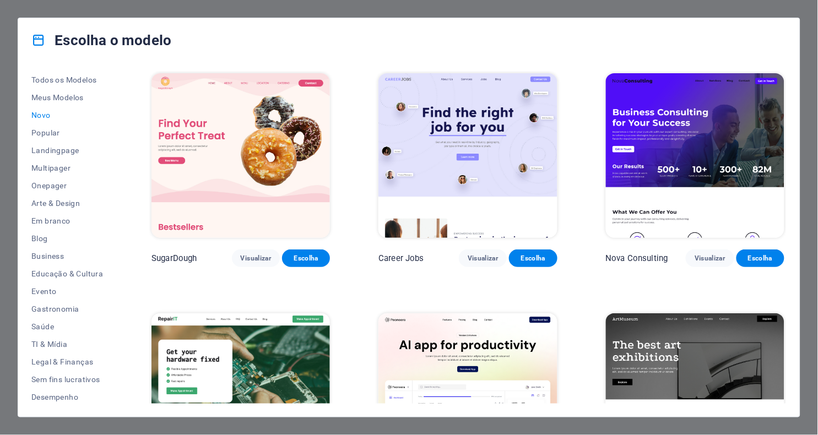
scroll to position [0, 0]
click at [699, 263] on button "Visualizar" at bounding box center [710, 258] width 48 height 18
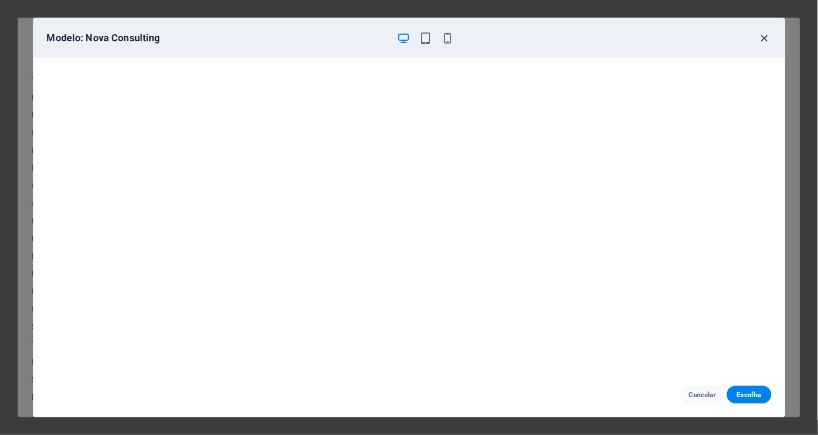
click at [759, 42] on icon "button" at bounding box center [764, 38] width 13 height 13
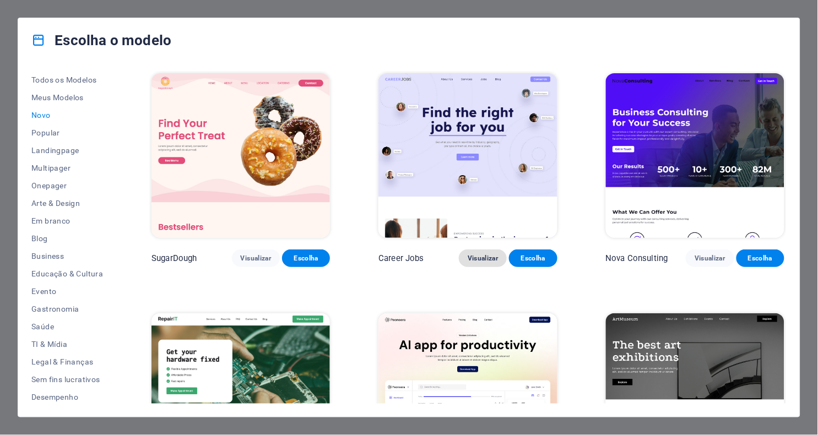
click at [476, 257] on span "Visualizar" at bounding box center [483, 258] width 30 height 9
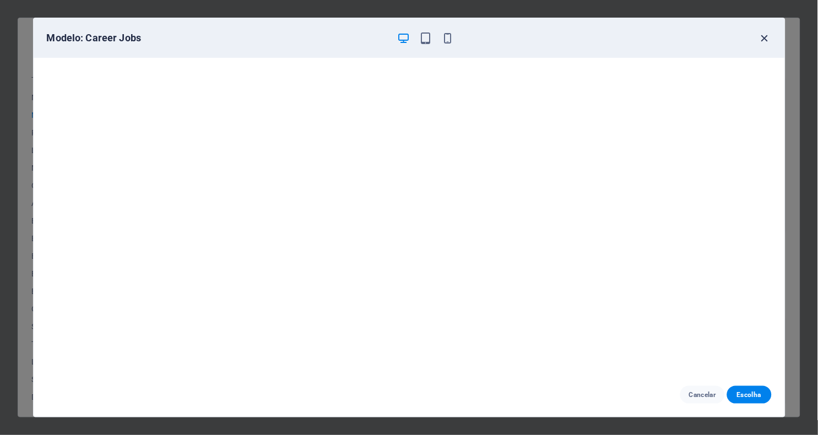
click at [762, 36] on icon "button" at bounding box center [764, 38] width 13 height 13
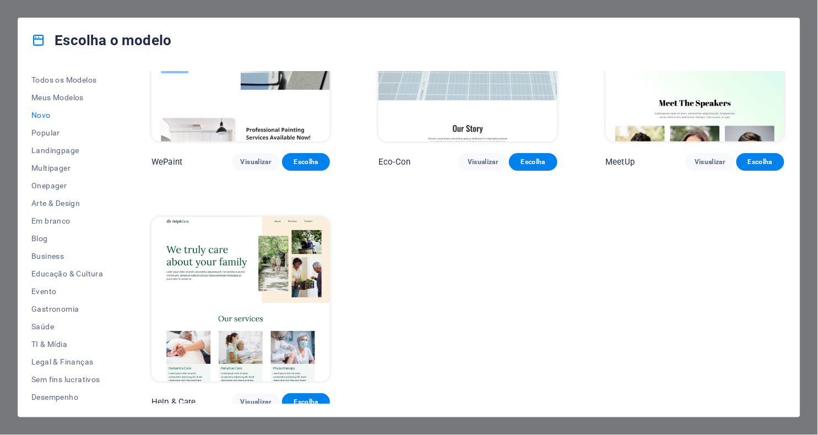
scroll to position [816, 0]
click at [251, 398] on span "Visualizar" at bounding box center [256, 402] width 30 height 9
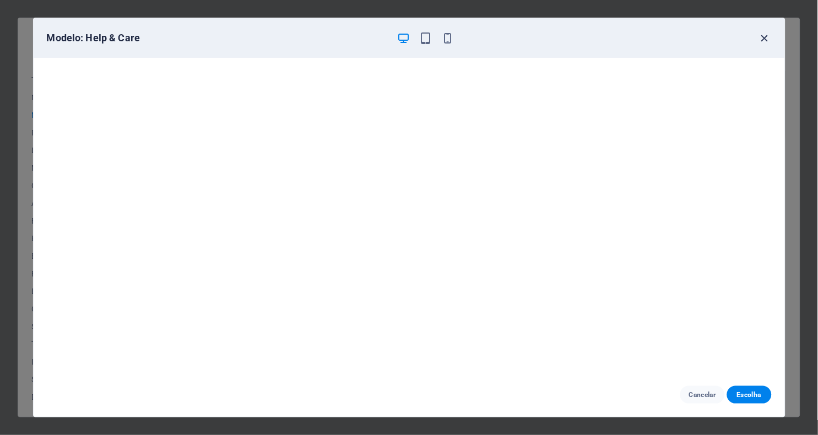
click at [768, 39] on icon "button" at bounding box center [764, 38] width 13 height 13
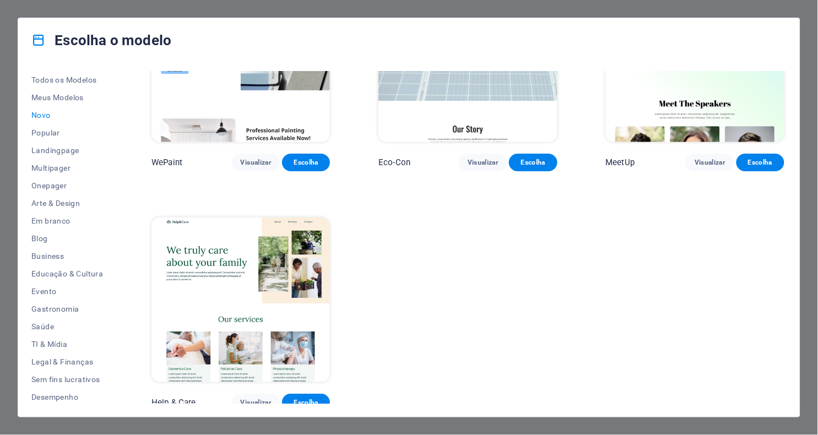
click at [781, 20] on div "Escolha o modelo" at bounding box center [408, 40] width 781 height 44
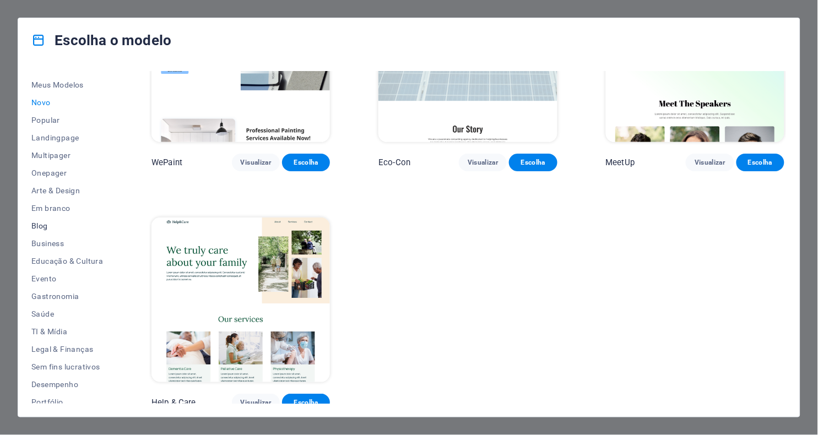
scroll to position [18, 0]
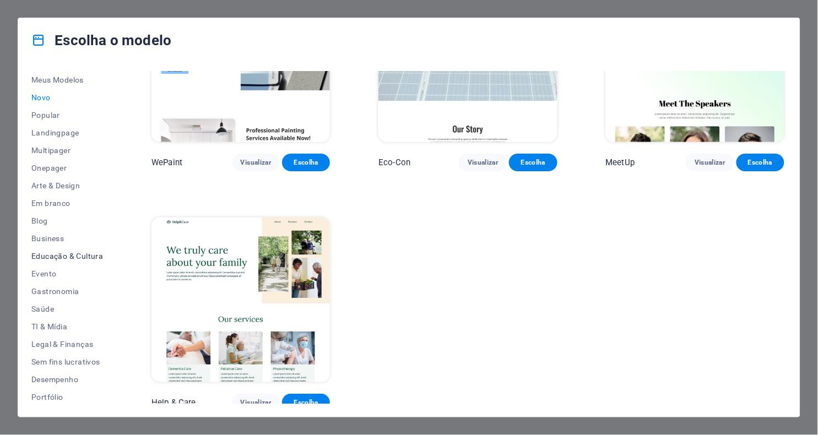
click at [86, 252] on span "Educação & Cultura" at bounding box center [67, 256] width 72 height 9
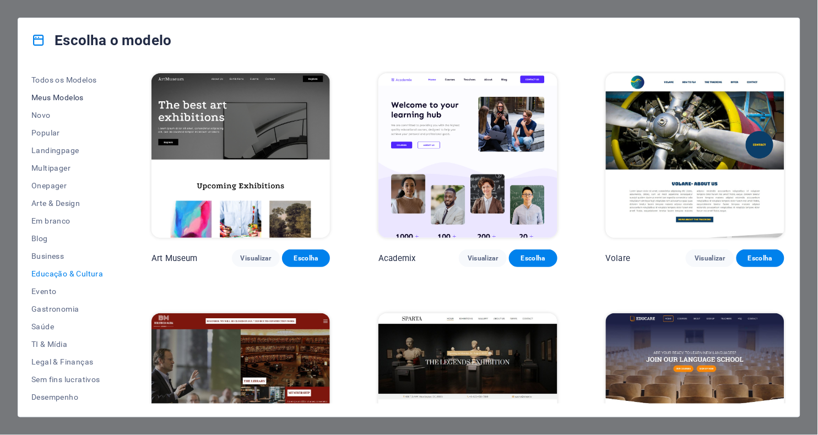
scroll to position [0, 0]
click at [71, 79] on span "Todos os Modelos" at bounding box center [67, 79] width 72 height 9
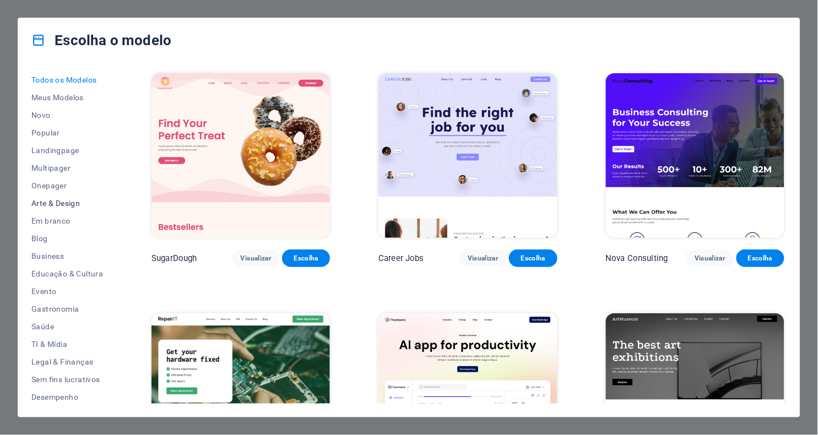
click at [64, 195] on button "Arte & Design" at bounding box center [67, 203] width 72 height 18
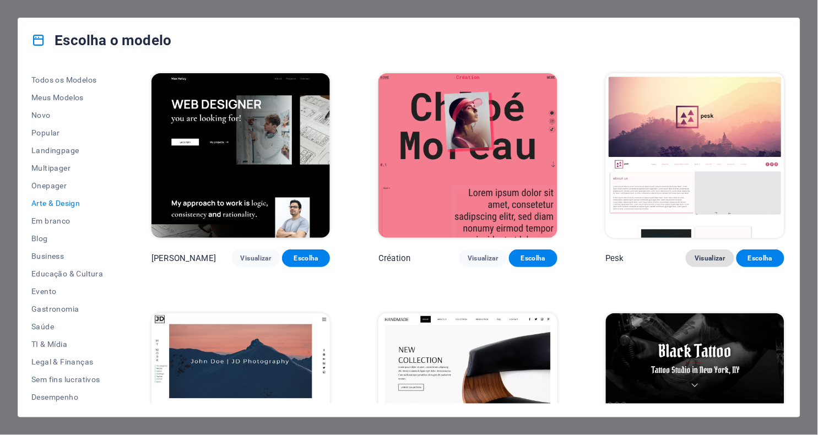
click at [709, 254] on span "Visualizar" at bounding box center [709, 258] width 30 height 9
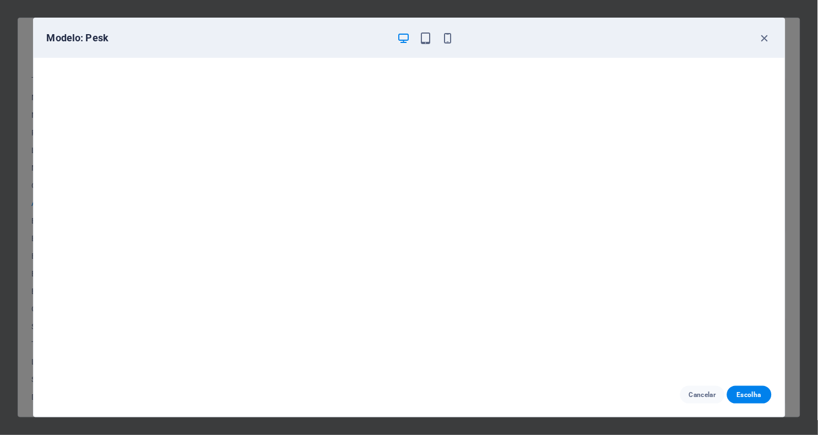
click at [764, 46] on div "Modelo: Pesk" at bounding box center [409, 38] width 751 height 40
click at [764, 34] on icon "button" at bounding box center [764, 38] width 13 height 13
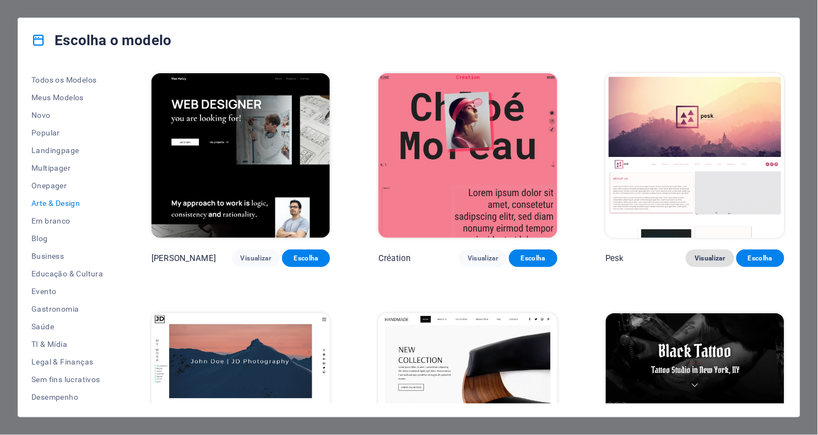
click at [704, 258] on span "Visualizar" at bounding box center [709, 258] width 30 height 9
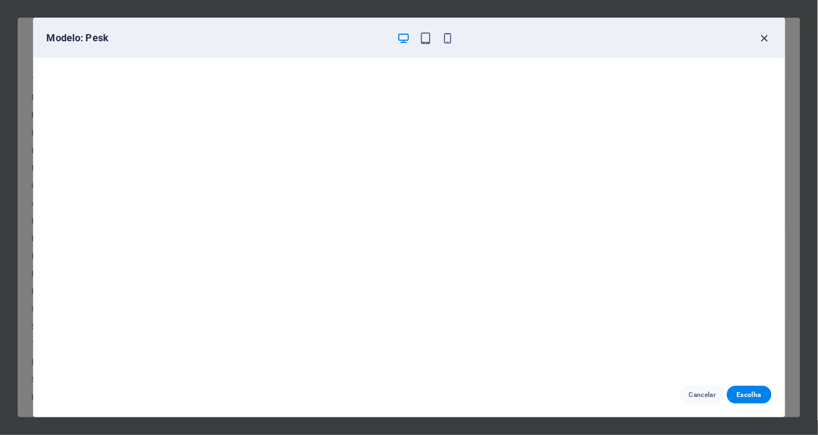
click at [760, 34] on icon "button" at bounding box center [764, 38] width 13 height 13
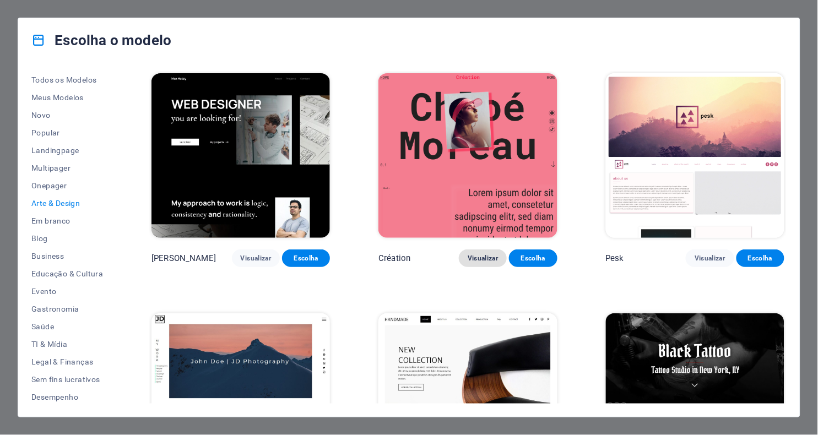
click at [477, 259] on span "Visualizar" at bounding box center [483, 258] width 30 height 9
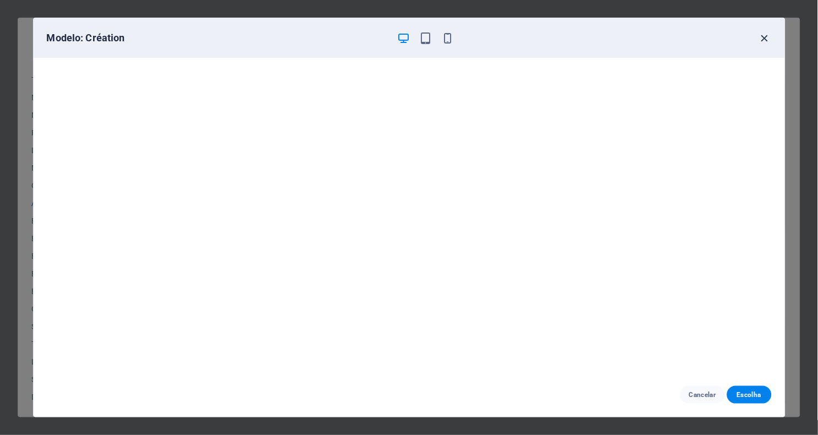
click at [764, 40] on icon "button" at bounding box center [764, 38] width 13 height 13
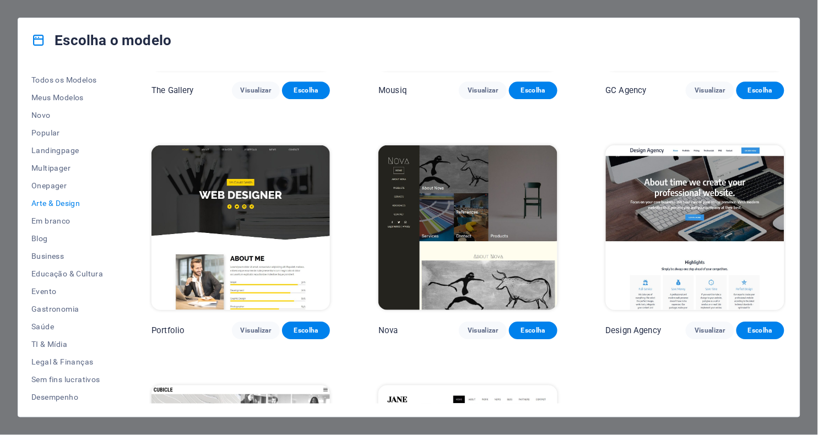
scroll to position [656, 0]
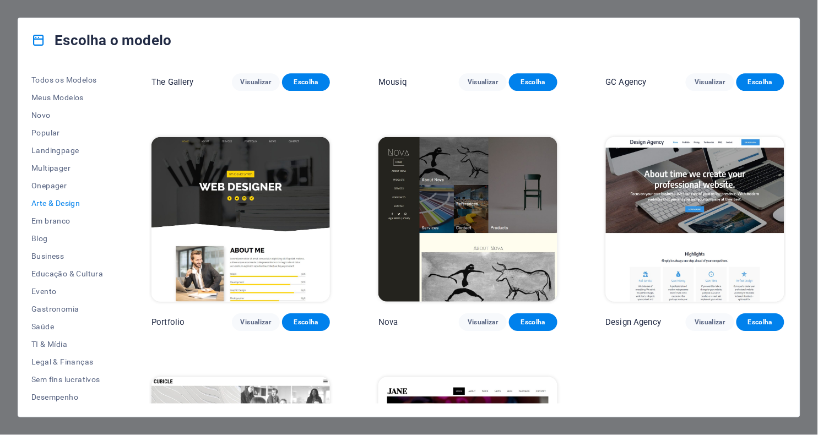
drag, startPoint x: 708, startPoint y: 316, endPoint x: 703, endPoint y: 340, distance: 24.6
click at [254, 318] on span "Visualizar" at bounding box center [256, 322] width 30 height 9
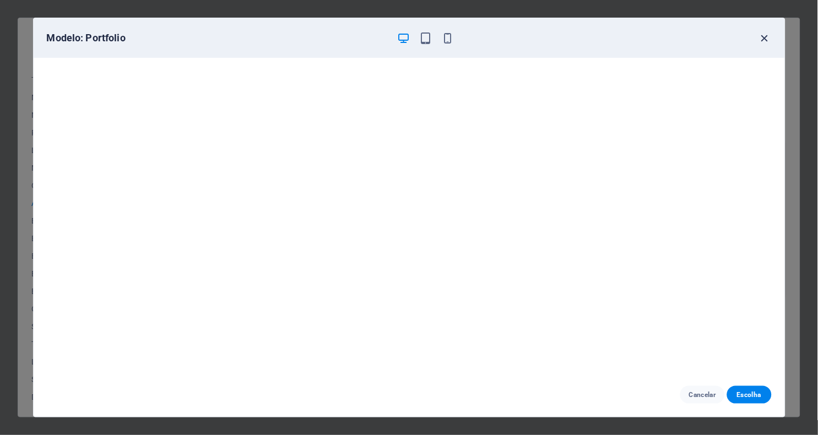
click at [764, 34] on icon "button" at bounding box center [764, 38] width 13 height 13
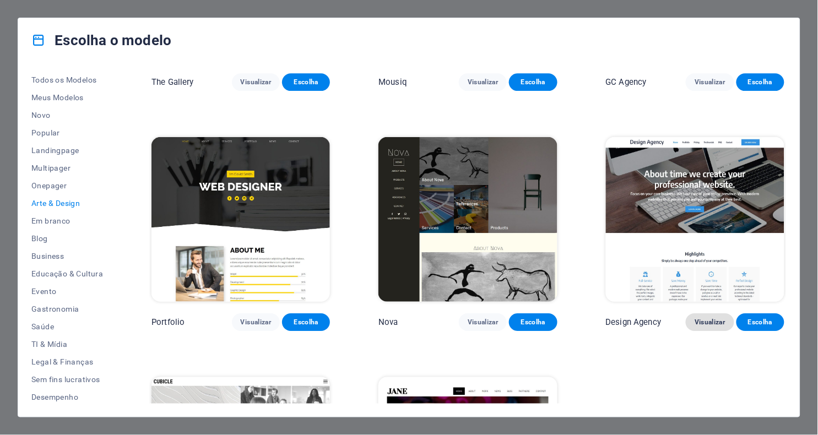
click at [710, 318] on span "Visualizar" at bounding box center [709, 322] width 30 height 9
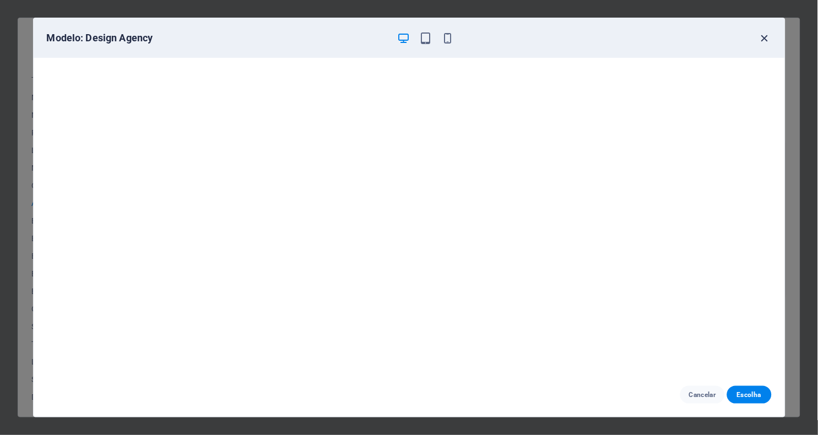
click at [765, 36] on icon "button" at bounding box center [764, 38] width 13 height 13
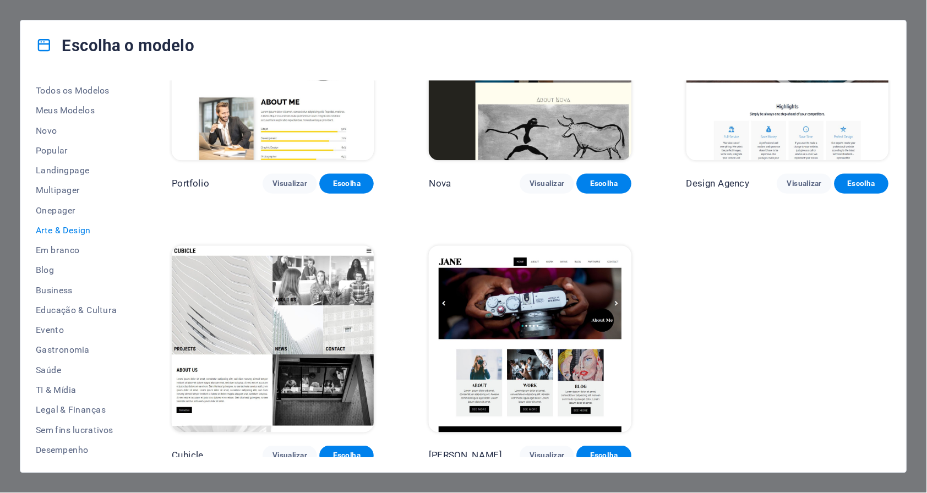
scroll to position [816, 0]
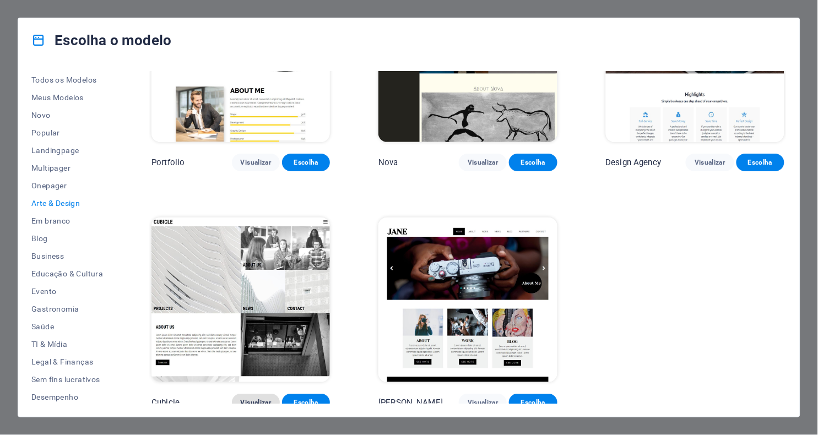
click at [252, 398] on span "Visualizar" at bounding box center [256, 402] width 30 height 9
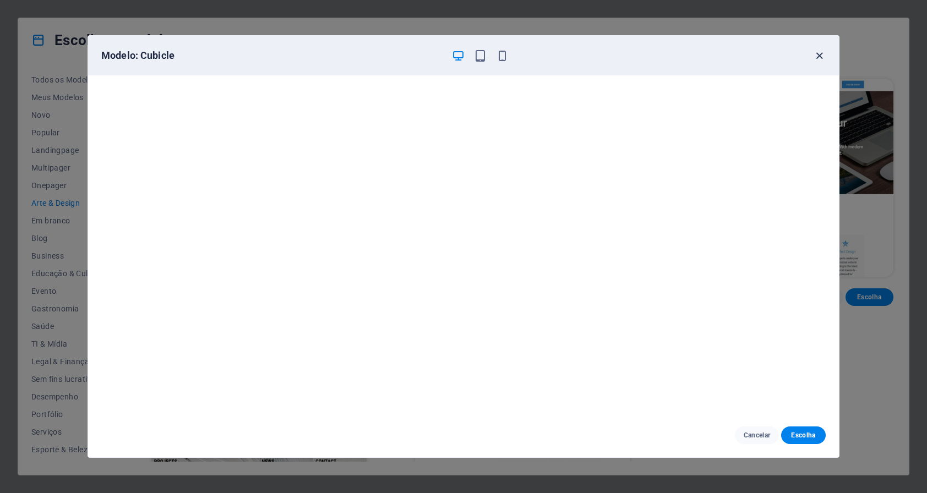
click at [817, 55] on icon "button" at bounding box center [819, 56] width 13 height 13
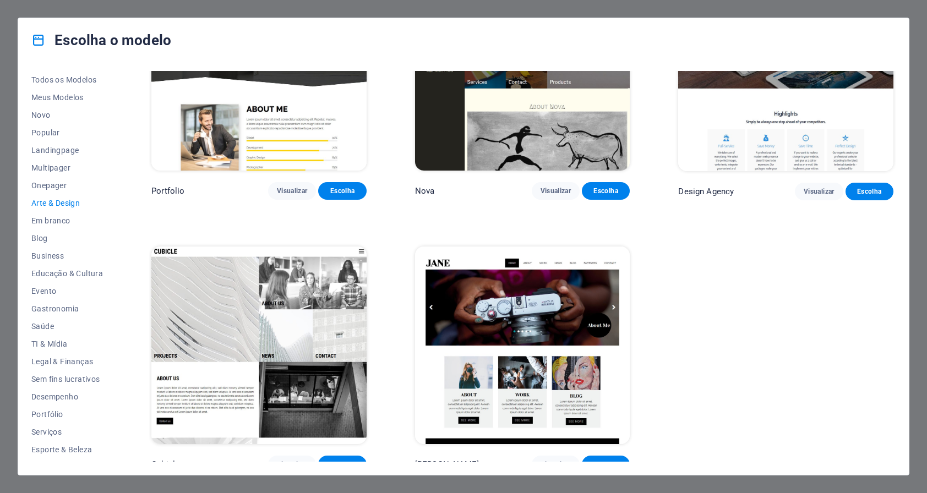
scroll to position [920, 0]
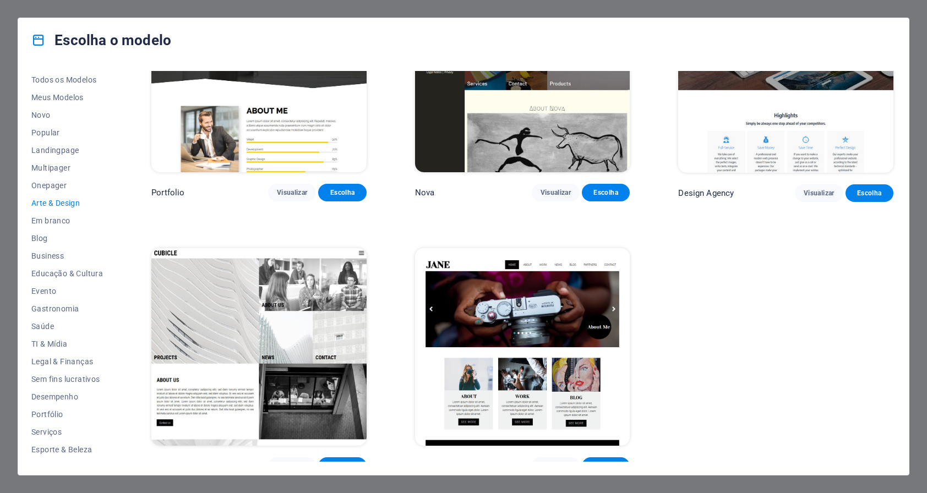
click at [817, 33] on div "Escolha o modelo Todos os Modelos Meus Modelos Novo Popular Landingpage Multipa…" at bounding box center [463, 246] width 927 height 493
